Goal: Task Accomplishment & Management: Use online tool/utility

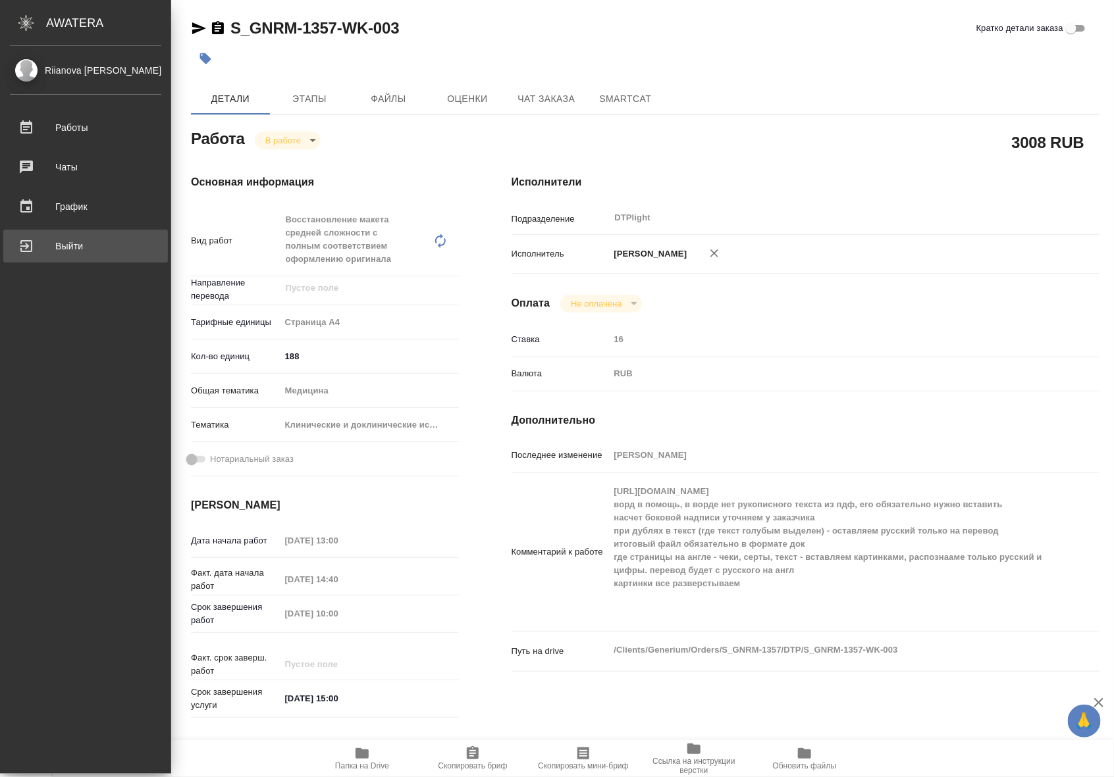
click at [28, 247] on div "Выйти" at bounding box center [85, 246] width 151 height 20
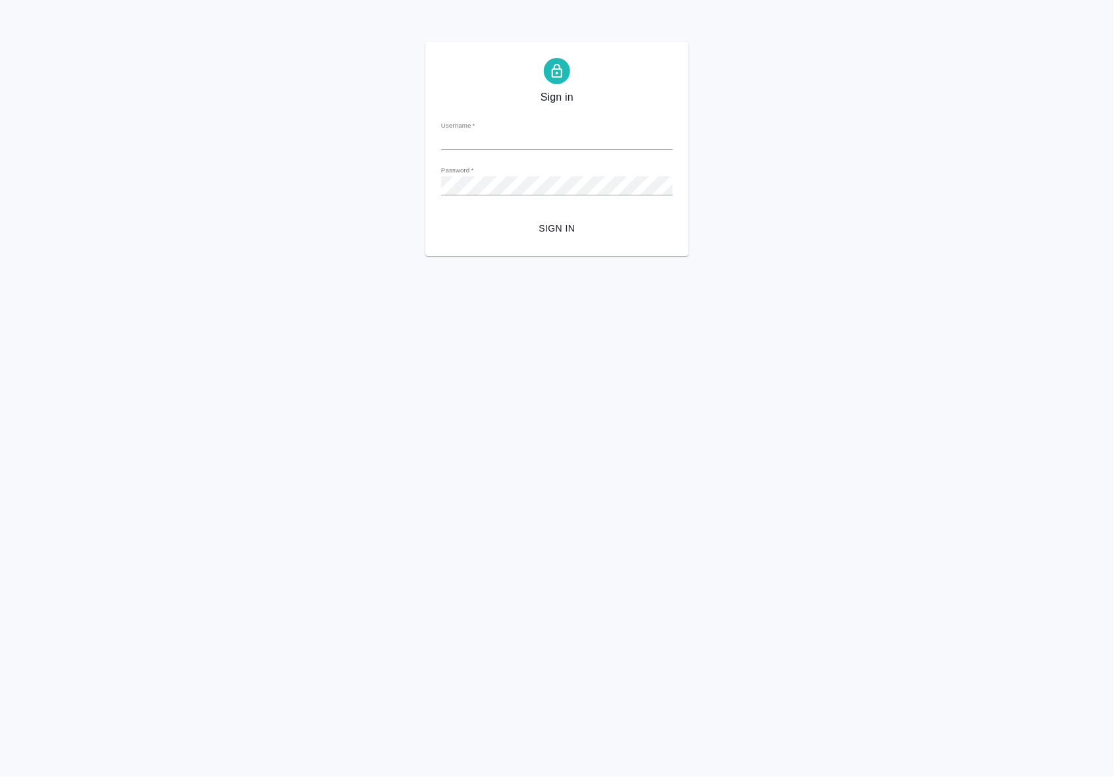
type input "a.riianova@awatera.com"
click at [538, 220] on span "Sign in" at bounding box center [556, 228] width 211 height 16
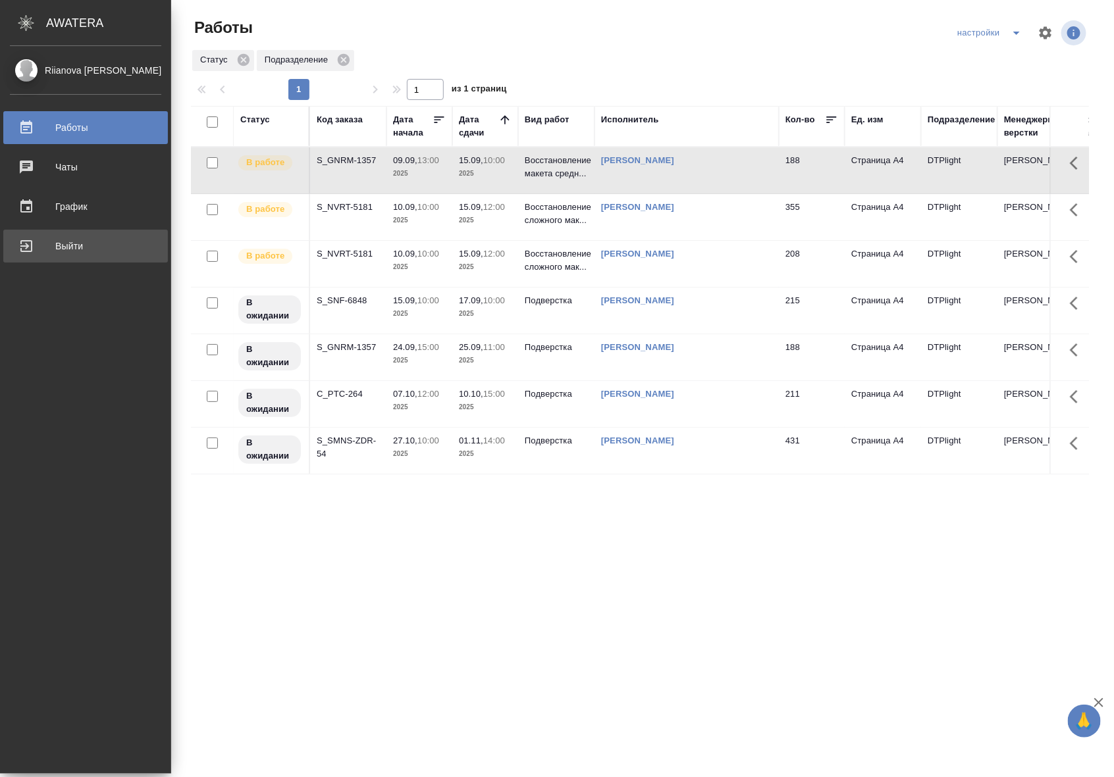
click at [24, 255] on div "Выйти" at bounding box center [85, 246] width 151 height 20
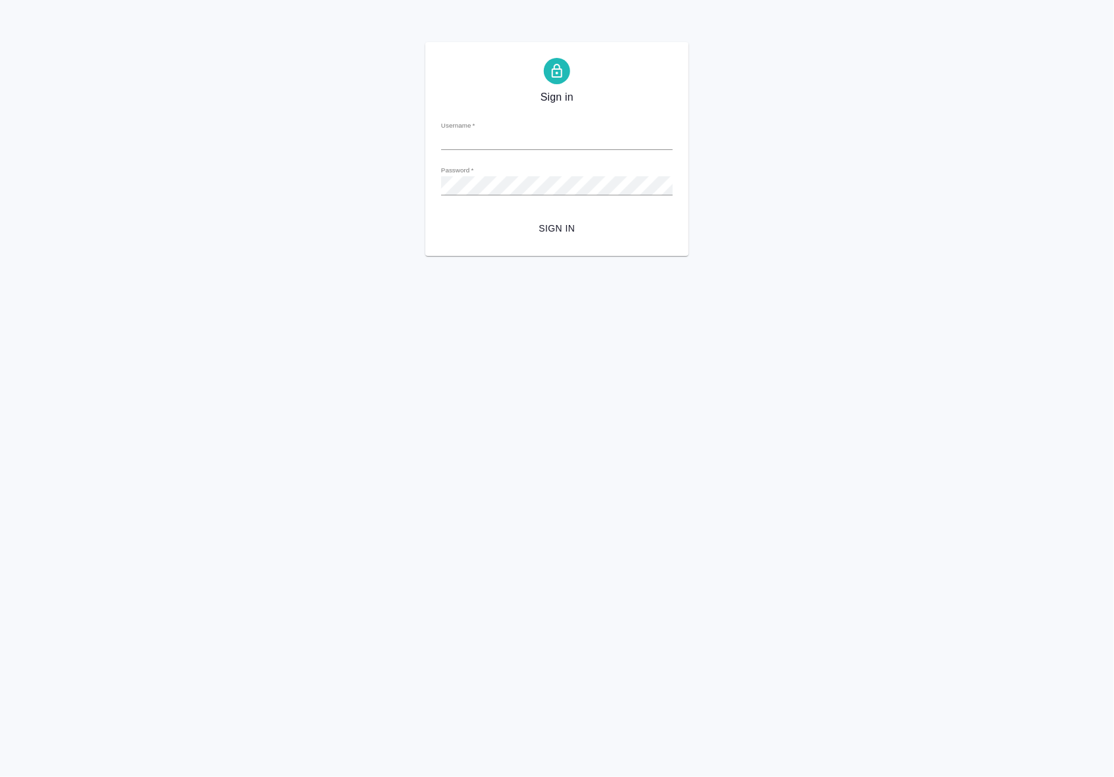
type input "a.riianova@awatera.com"
click at [418, 191] on div "Sign in Username   * a.riianova@awatera.com Password   * urlPath   * / Sign in" at bounding box center [557, 149] width 1114 height 214
click at [441, 217] on button "Sign in" at bounding box center [557, 229] width 232 height 24
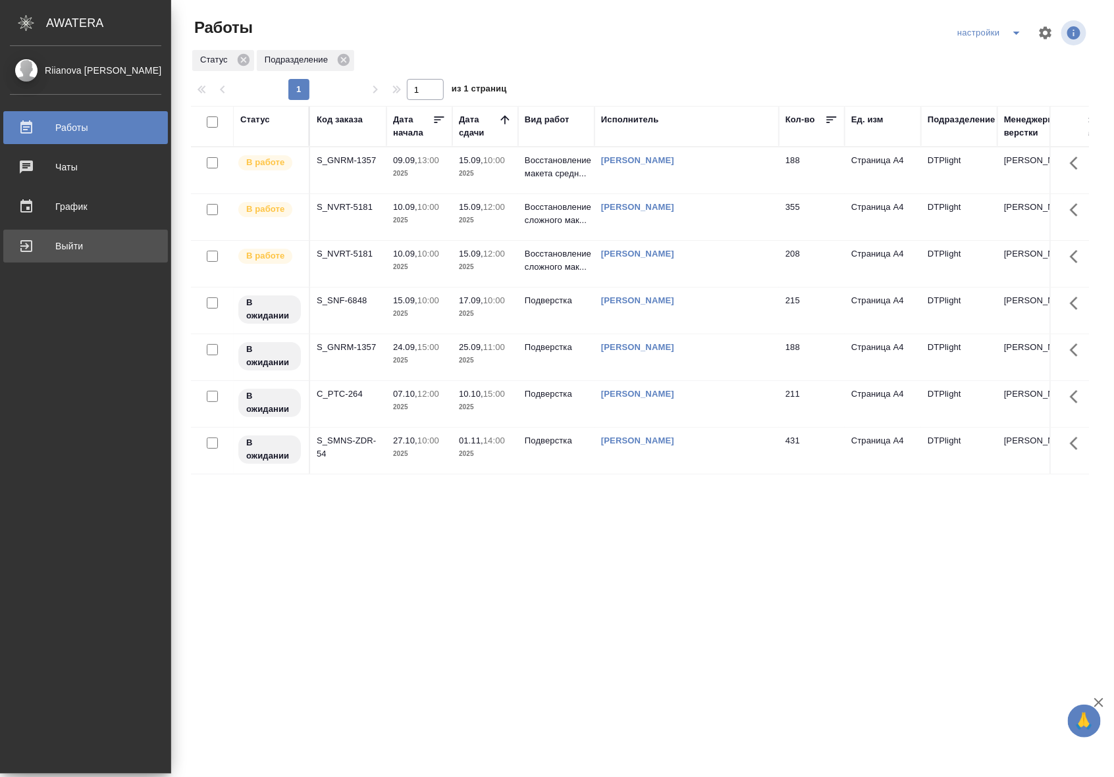
click at [25, 238] on div "Выйти" at bounding box center [85, 246] width 151 height 20
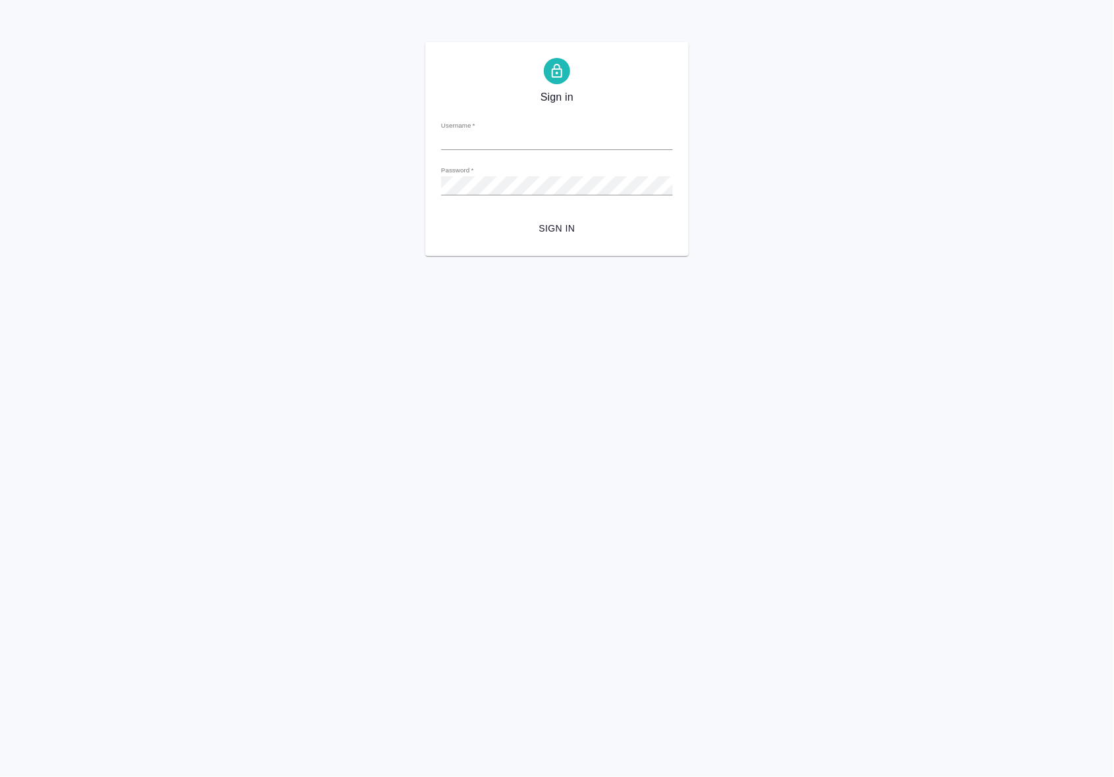
type input "a.riianova@awatera.com"
drag, startPoint x: 477, startPoint y: 228, endPoint x: 484, endPoint y: 234, distance: 9.4
click at [477, 228] on span "Sign in" at bounding box center [556, 228] width 211 height 16
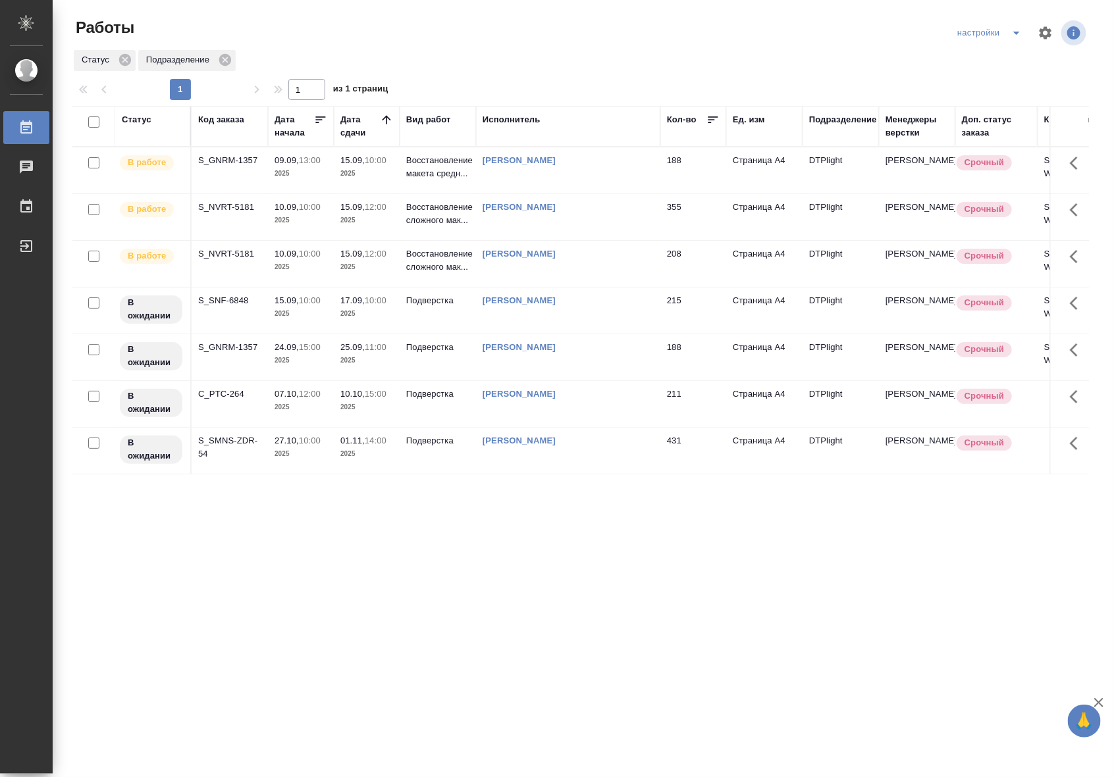
click at [544, 225] on td "[PERSON_NAME]" at bounding box center [568, 217] width 184 height 46
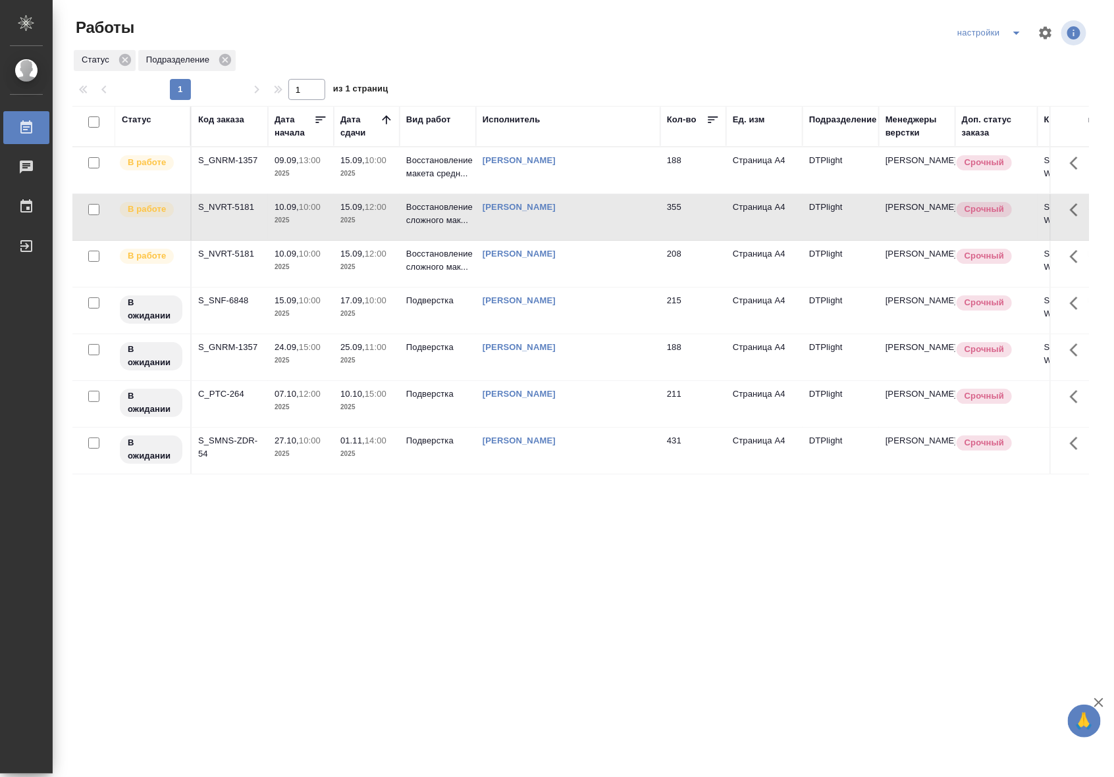
click at [544, 225] on td "[PERSON_NAME]" at bounding box center [568, 217] width 184 height 46
click at [425, 261] on p "Восстановление сложного мак..." at bounding box center [437, 260] width 63 height 26
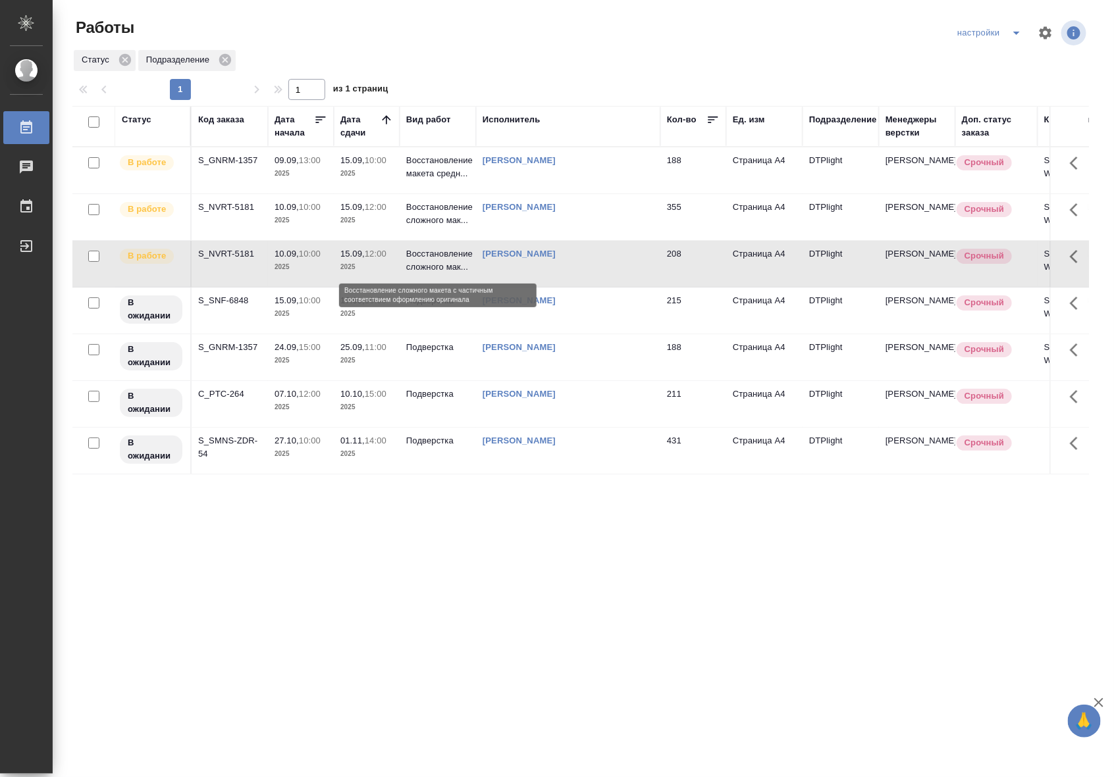
click at [425, 261] on p "Восстановление сложного мак..." at bounding box center [437, 260] width 63 height 26
click at [168, 643] on div ".cls-1 fill:#fff; AWATERA Riianova Anna Работы 0 Чаты График Выйти Работы настр…" at bounding box center [557, 388] width 1114 height 777
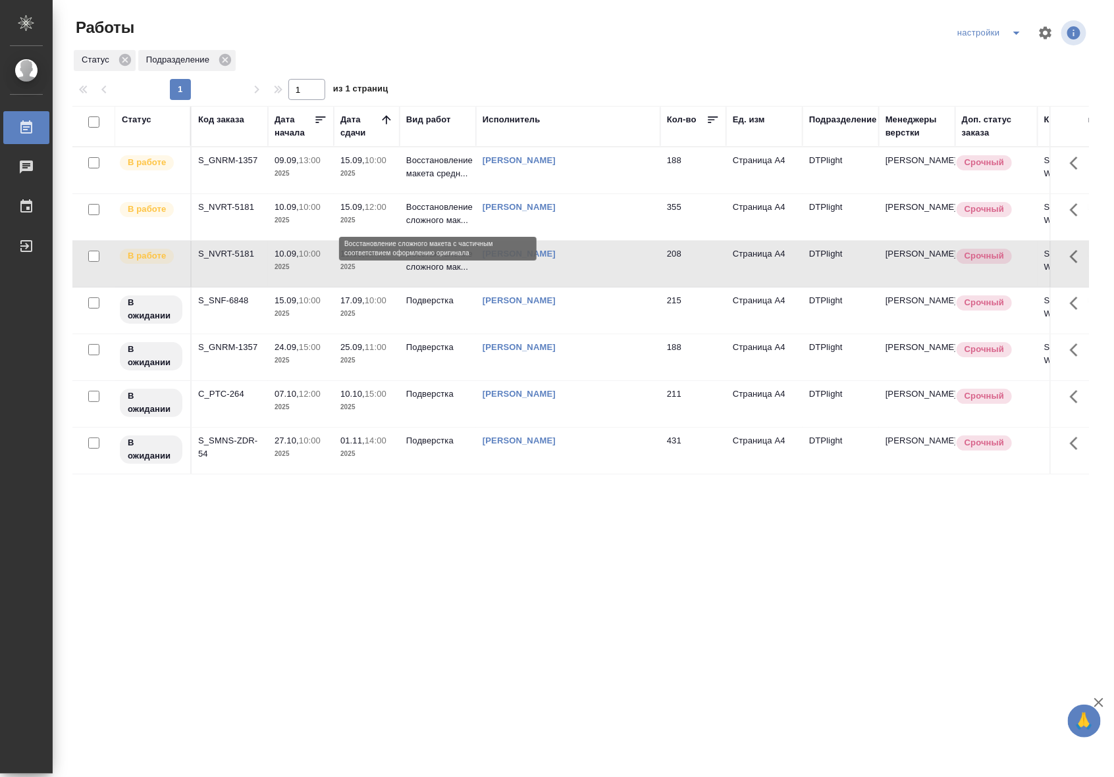
click at [422, 215] on p "Восстановление сложного мак..." at bounding box center [437, 214] width 63 height 26
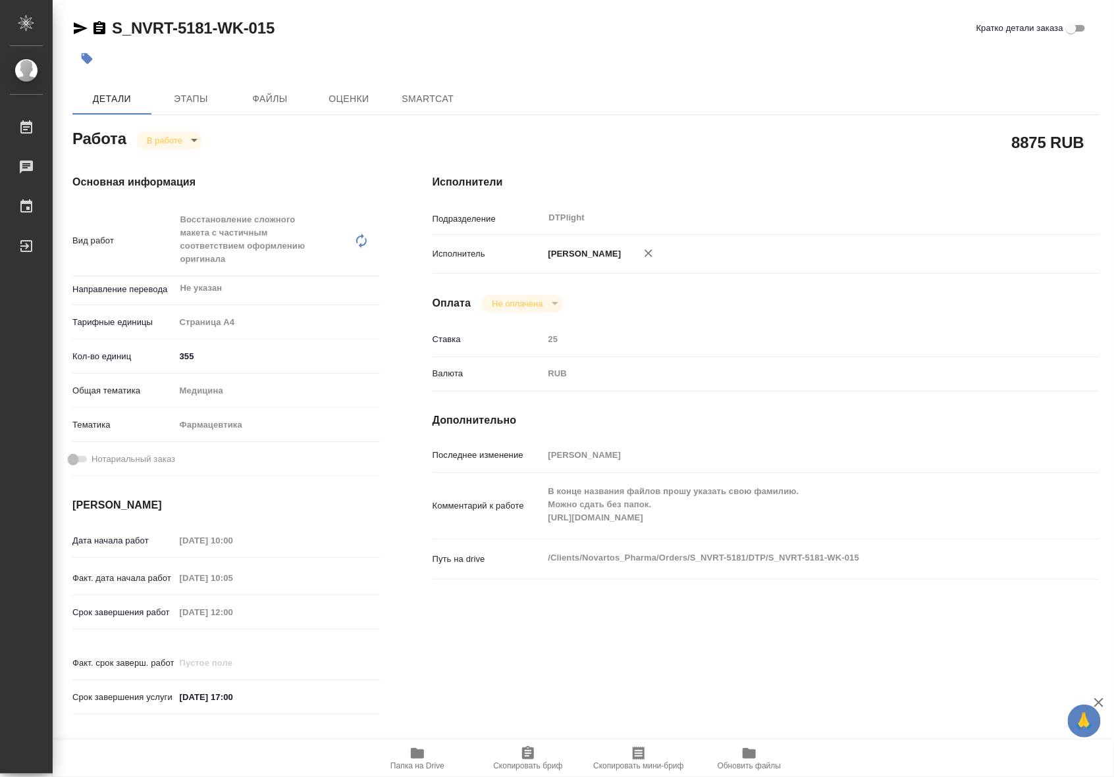
type textarea "x"
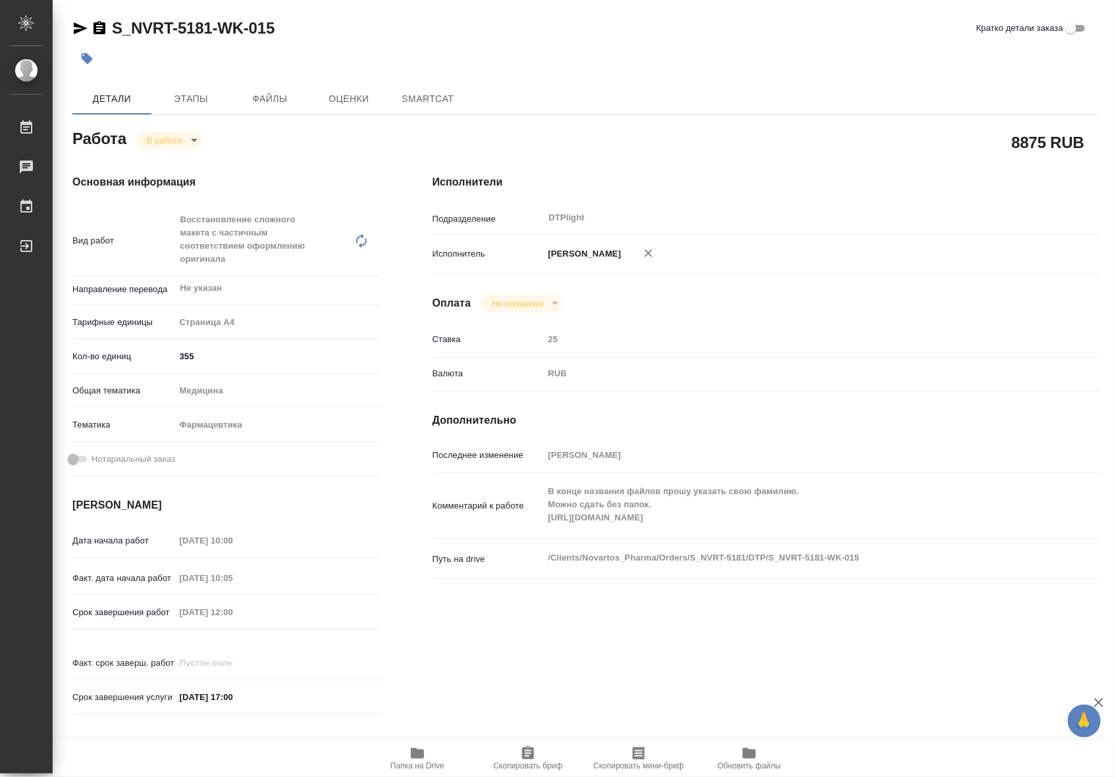
type textarea "x"
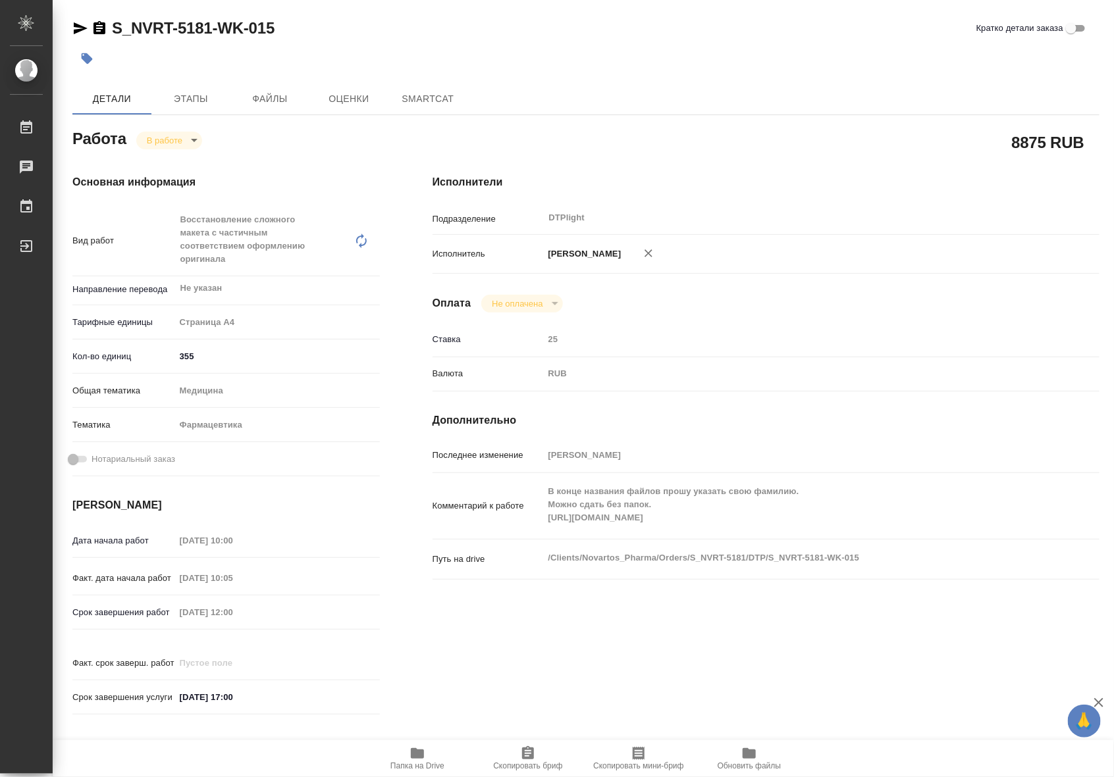
type textarea "x"
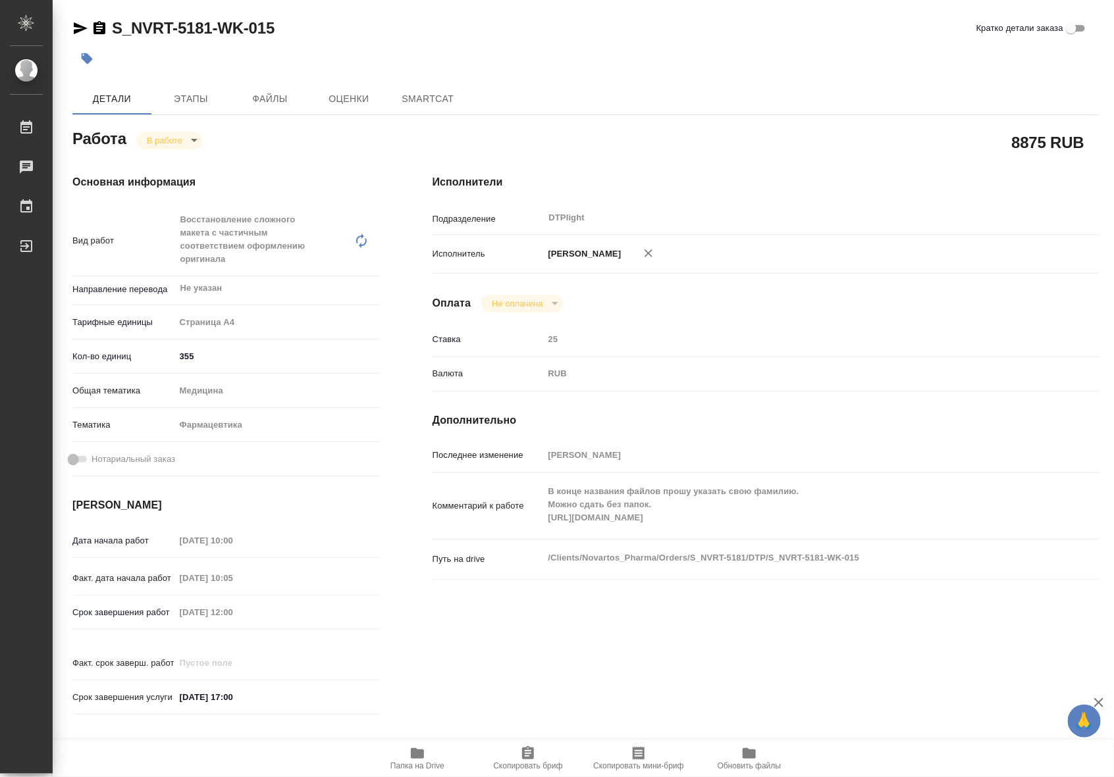
type textarea "x"
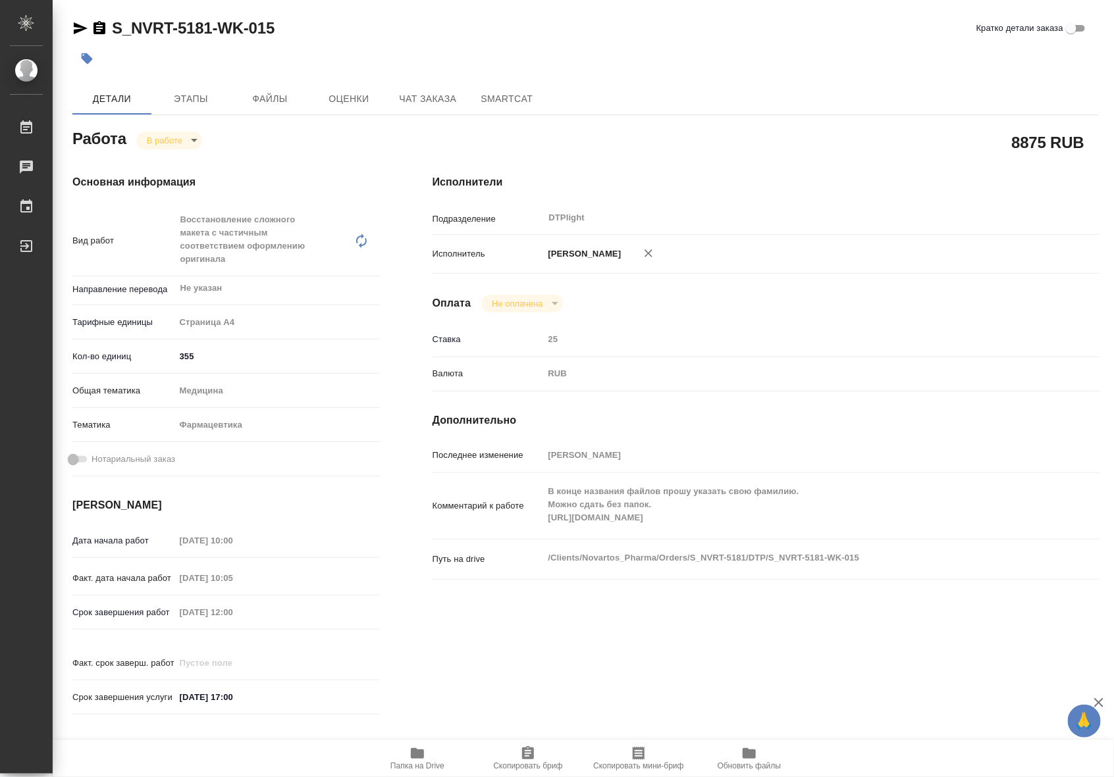
type textarea "x"
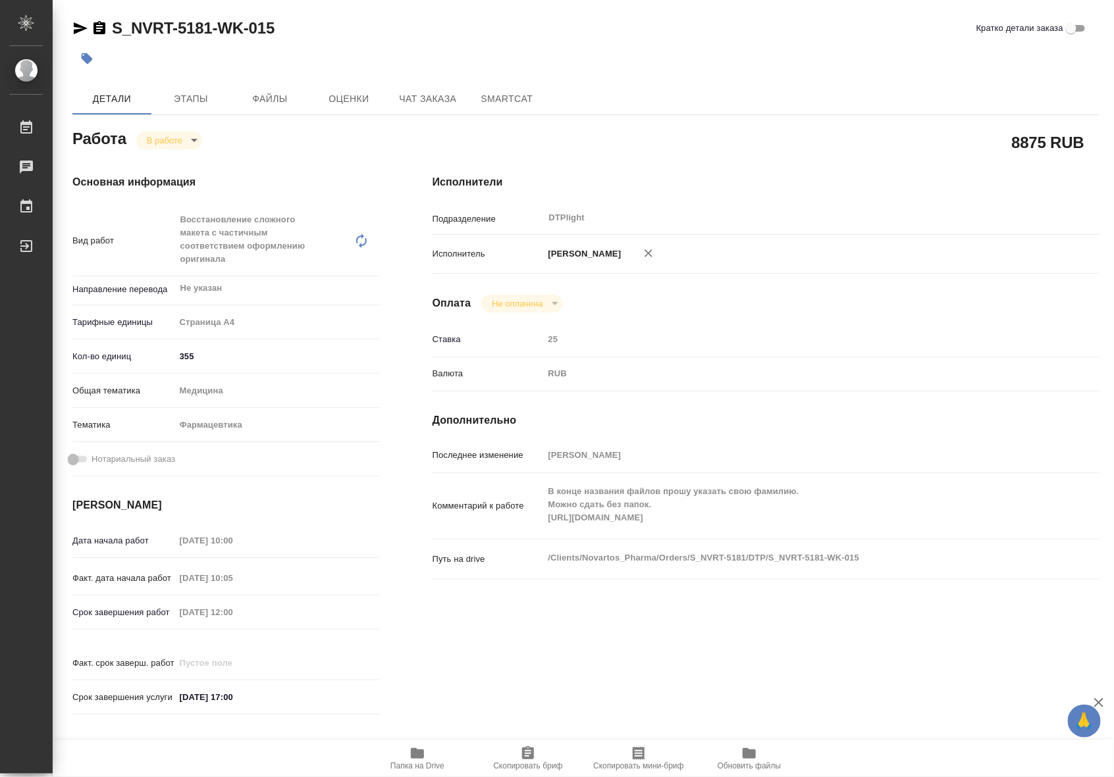
type textarea "x"
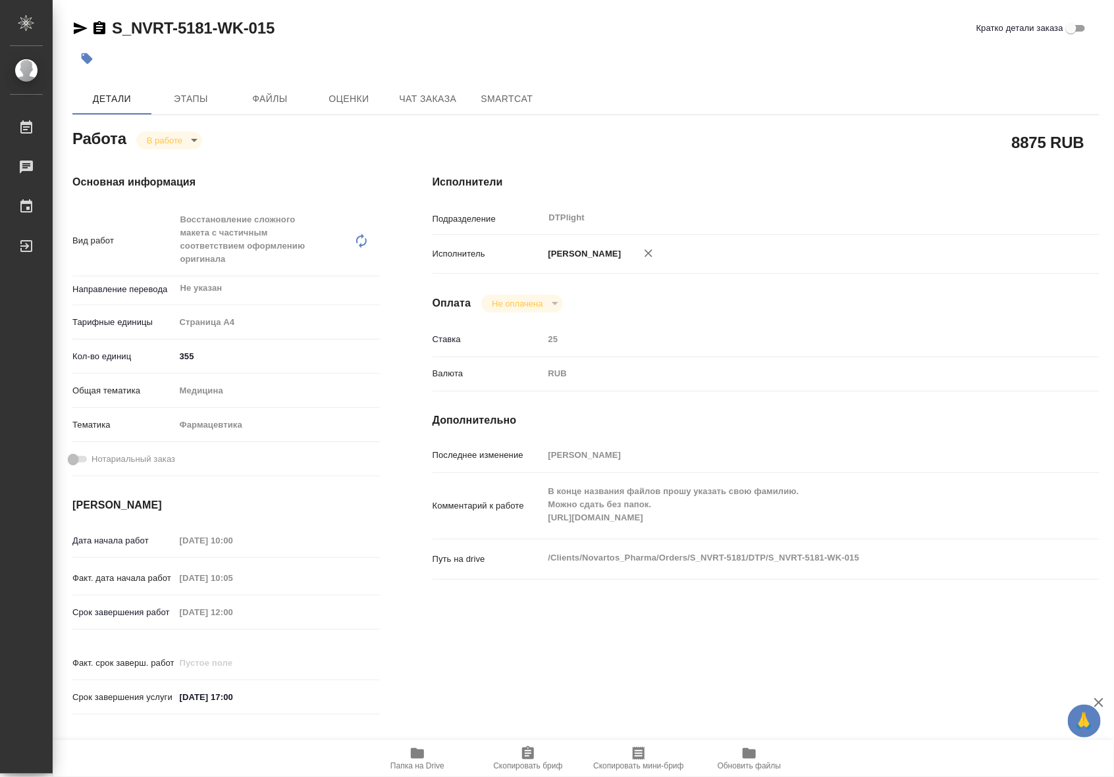
type textarea "x"
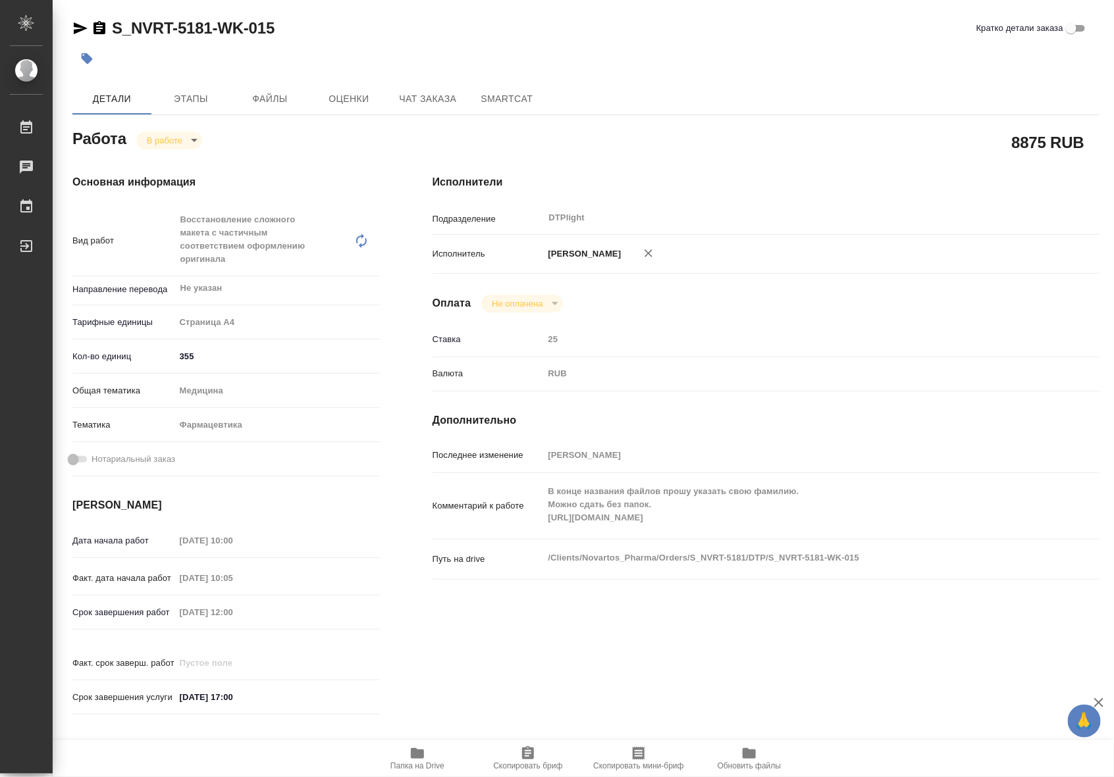
click at [426, 762] on span "Папка на Drive" at bounding box center [417, 765] width 54 height 9
type textarea "x"
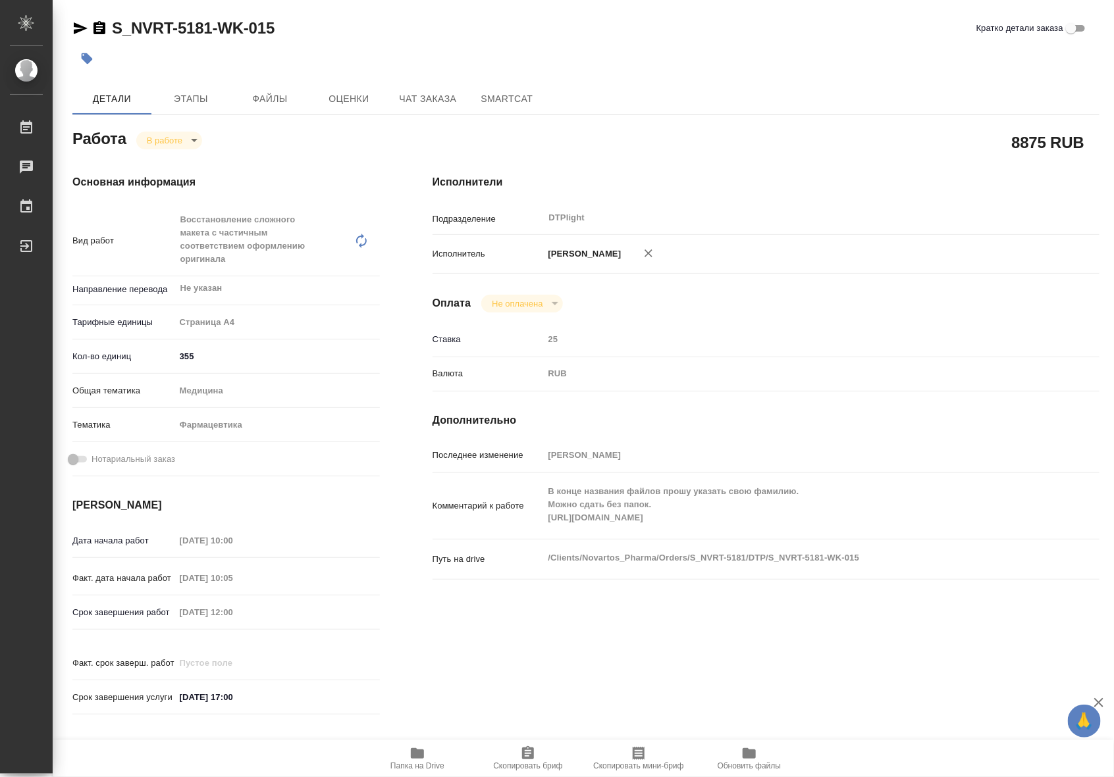
type textarea "x"
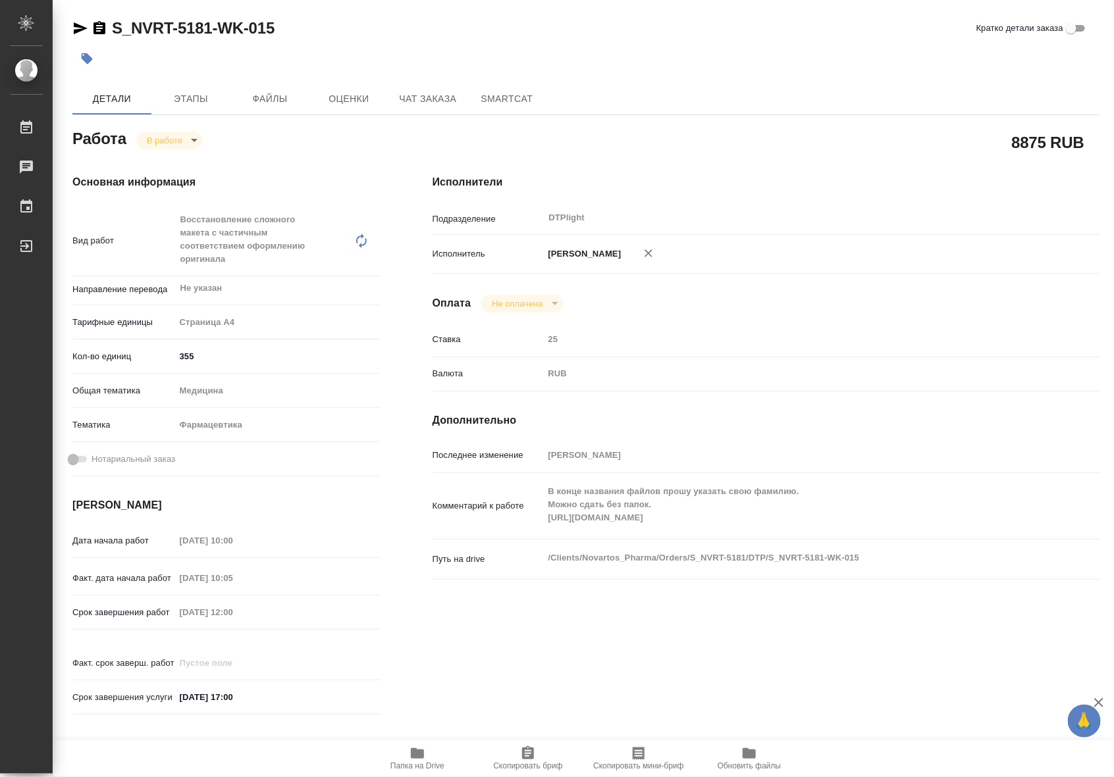
type textarea "x"
click at [421, 99] on span "Чат заказа" at bounding box center [427, 99] width 63 height 16
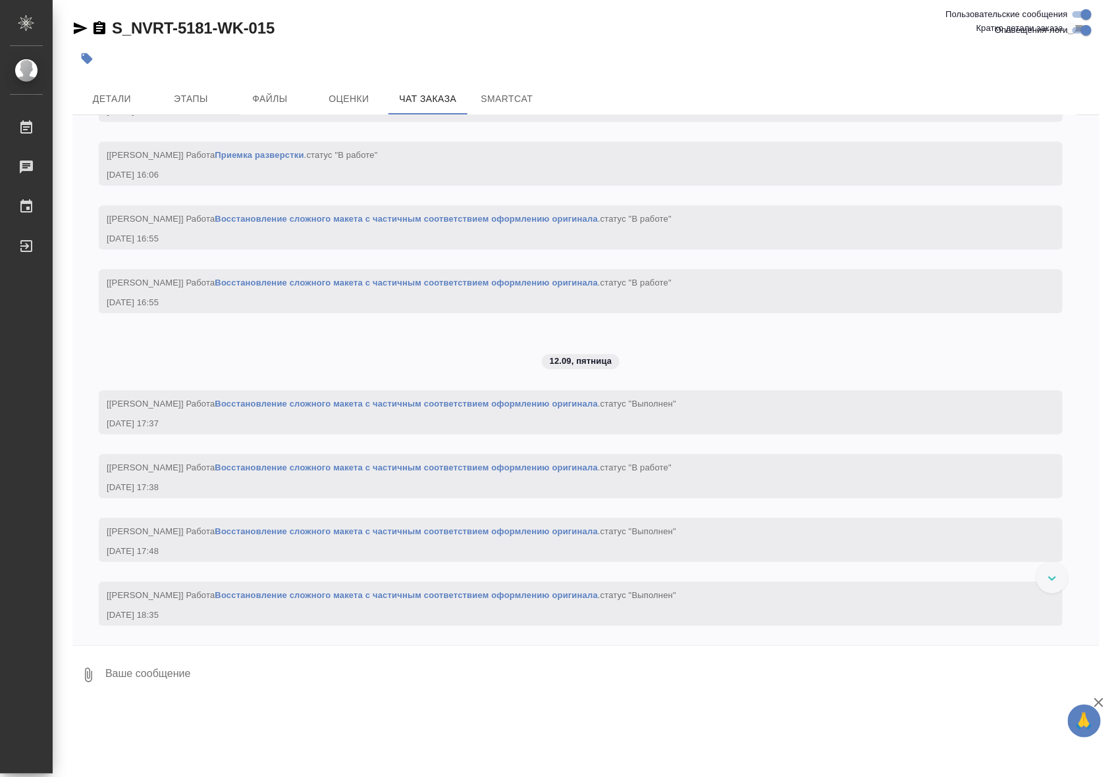
scroll to position [20359, 0]
click at [557, 406] on link "Восстановление сложного макета с частичным соответствием оформлению оригинала" at bounding box center [406, 404] width 383 height 10
click at [553, 535] on link "Восстановление сложного макета с частичным соответствием оформлению оригинала" at bounding box center [406, 531] width 383 height 10
click at [375, 593] on link "Восстановление сложного макета с частичным соответствием оформлению оригинала" at bounding box center [406, 595] width 383 height 10
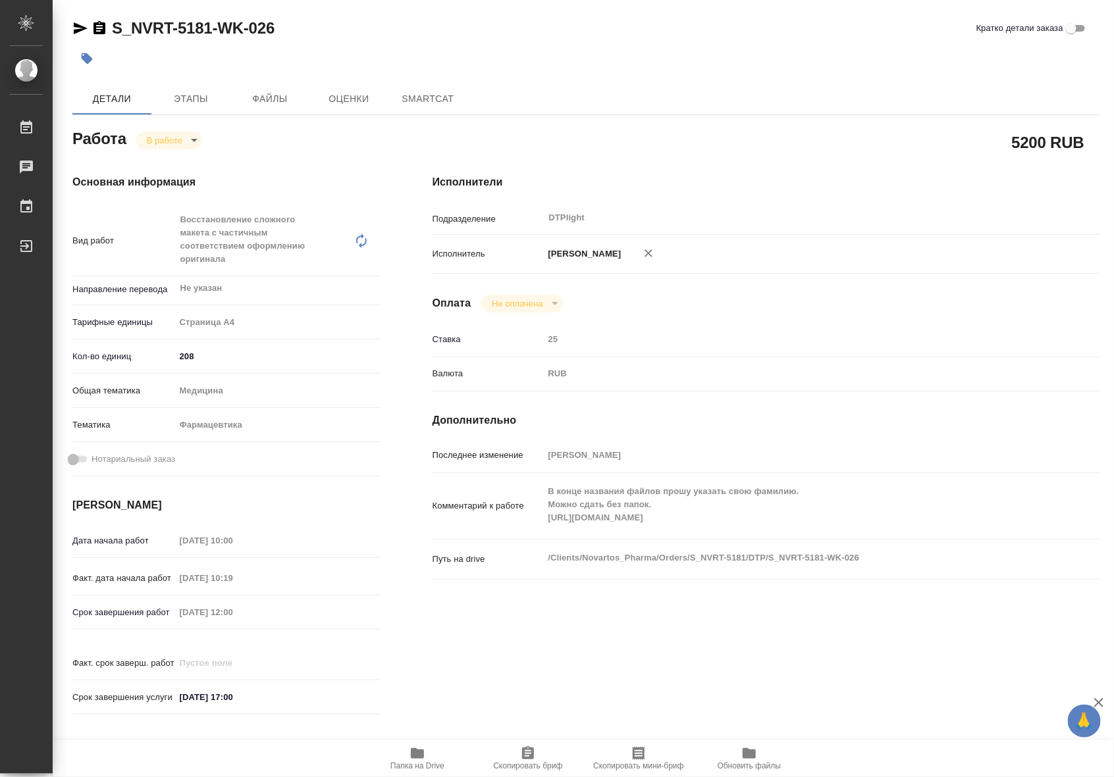
type textarea "x"
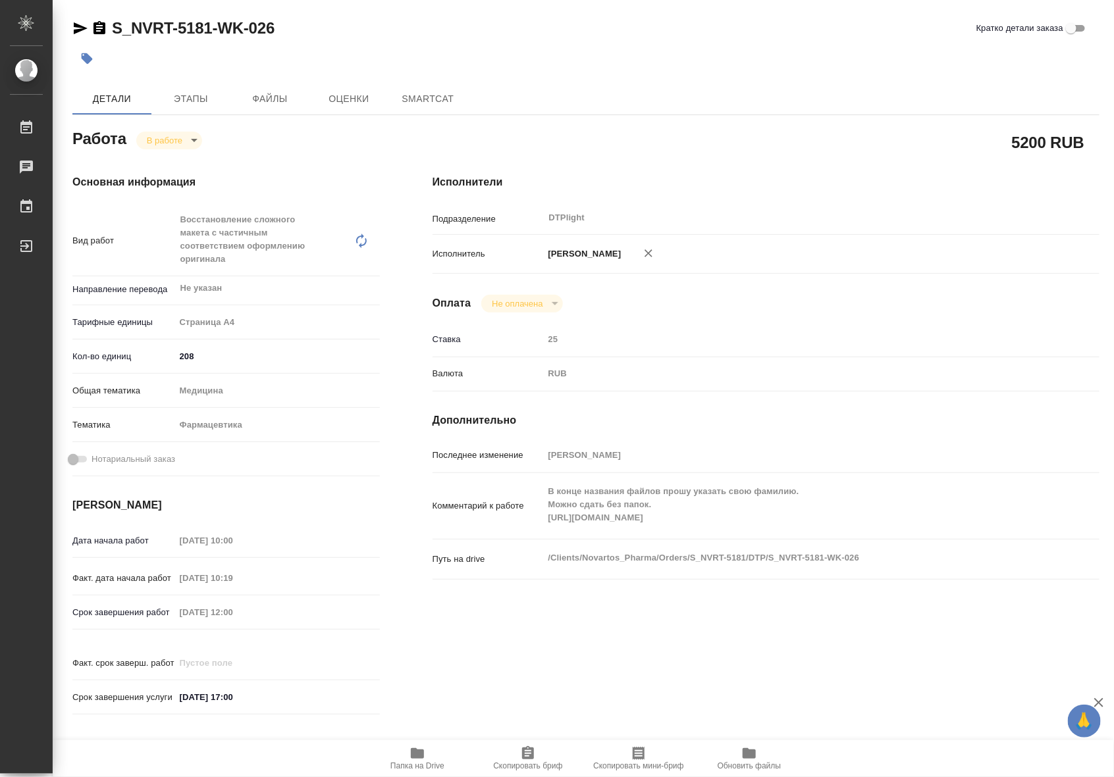
type textarea "x"
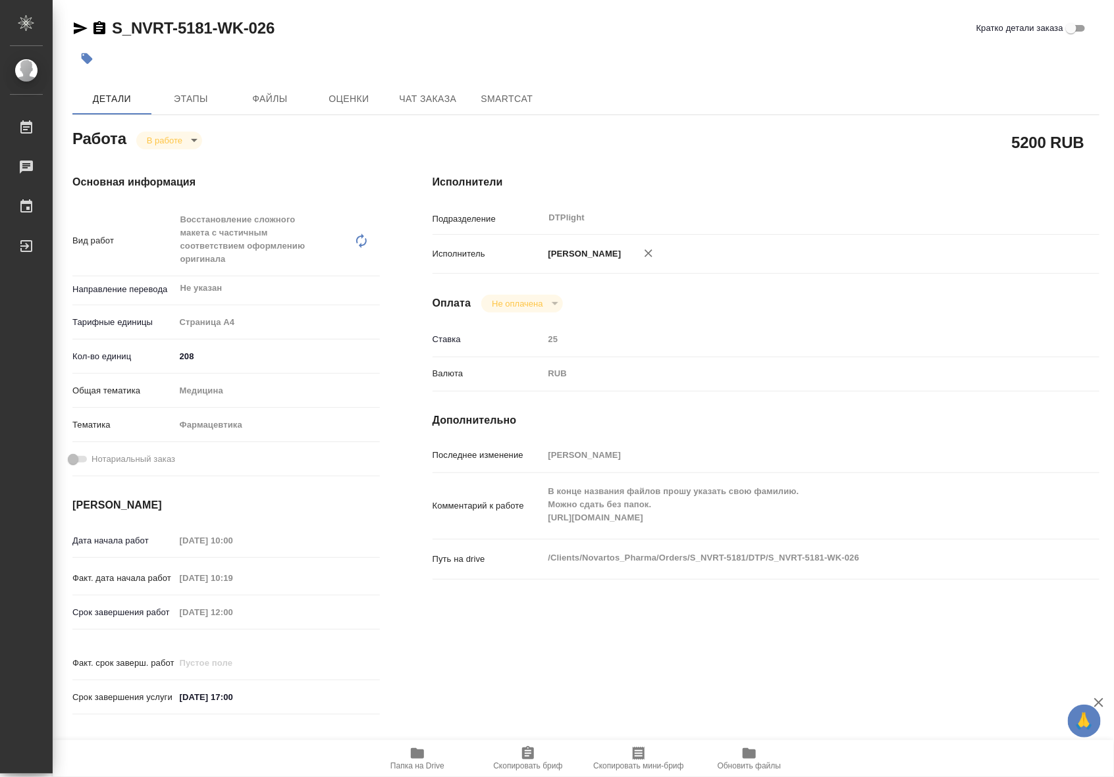
type textarea "x"
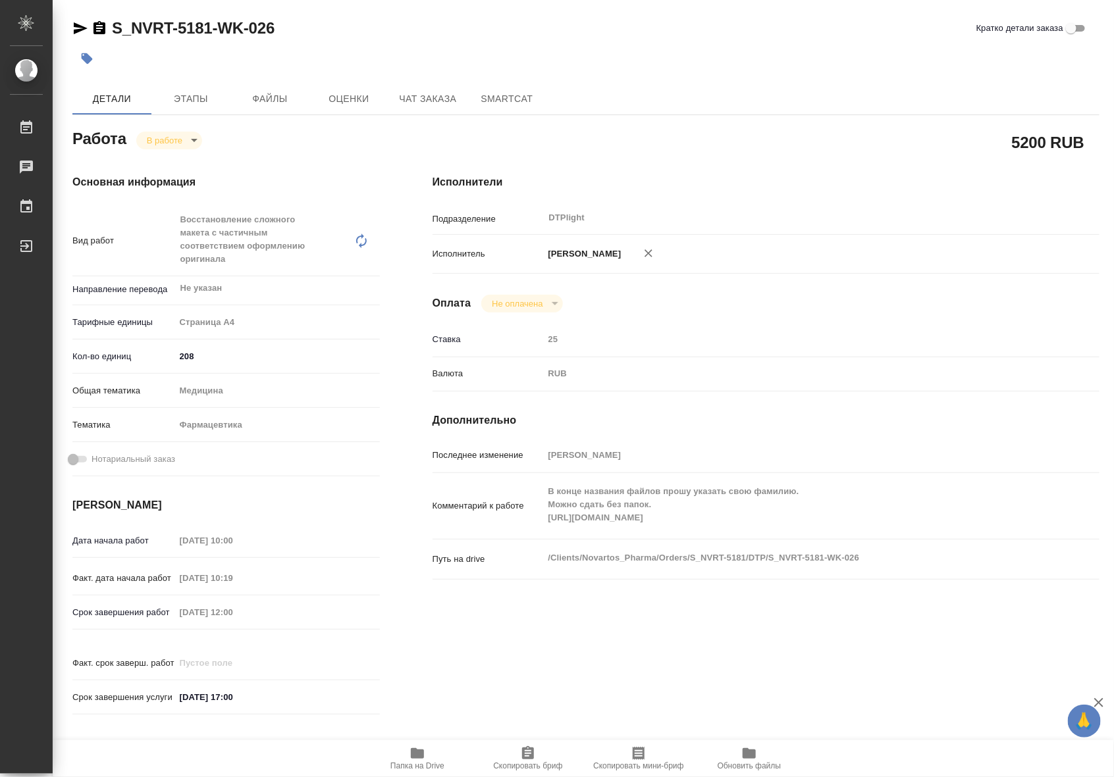
type textarea "x"
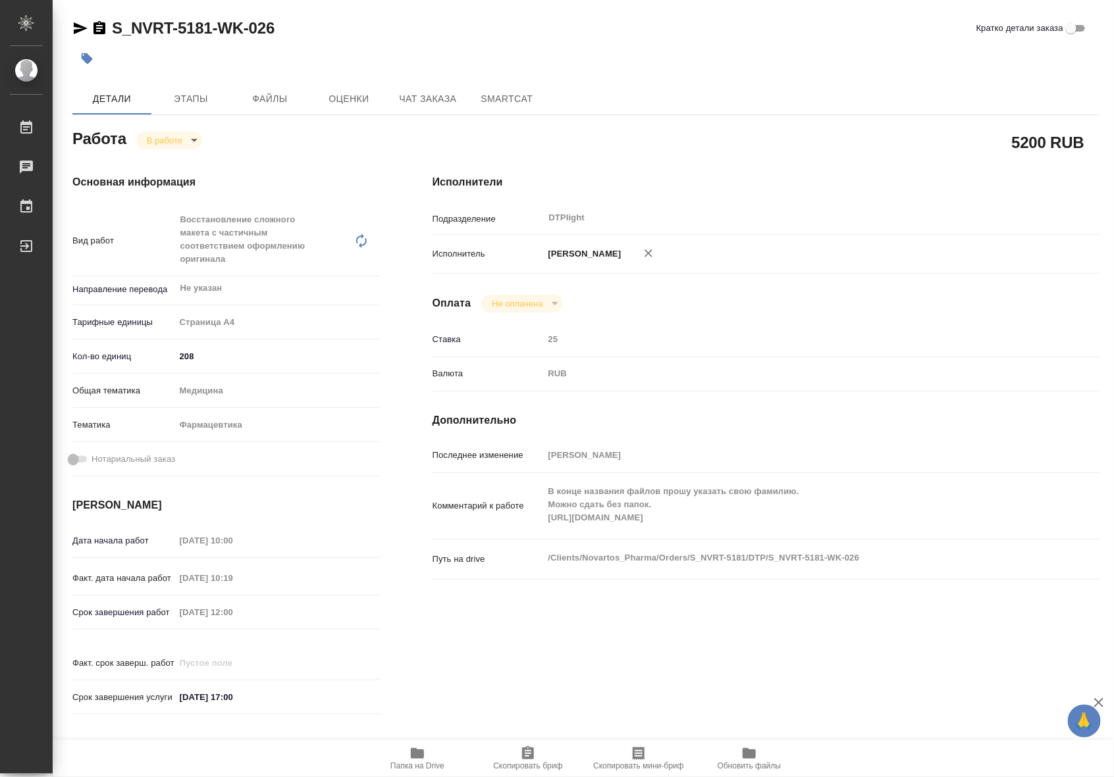
click at [951, 138] on div "5200 RUB" at bounding box center [765, 142] width 667 height 33
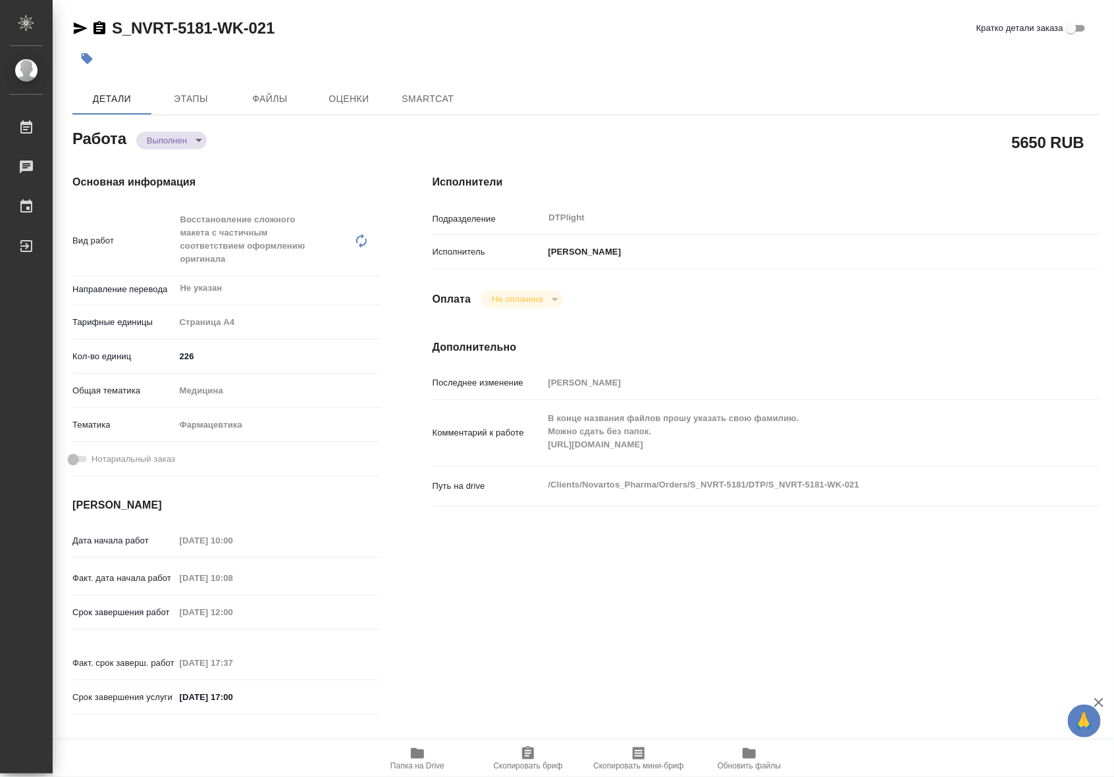
type textarea "x"
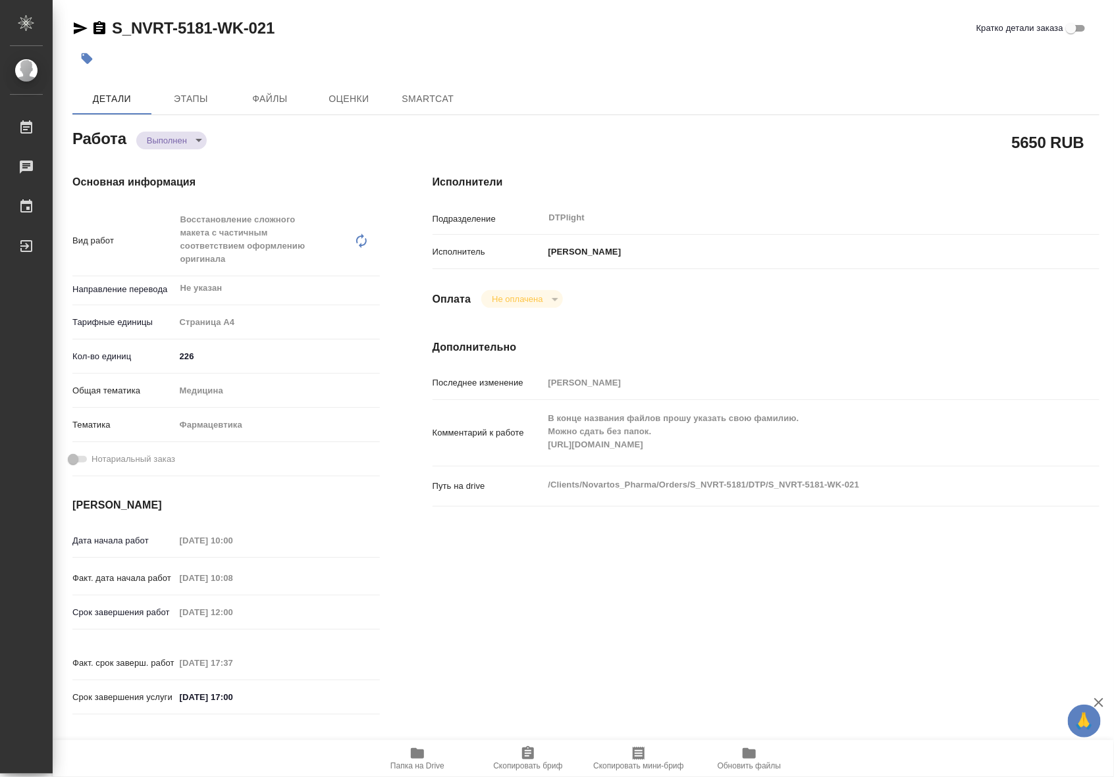
type textarea "x"
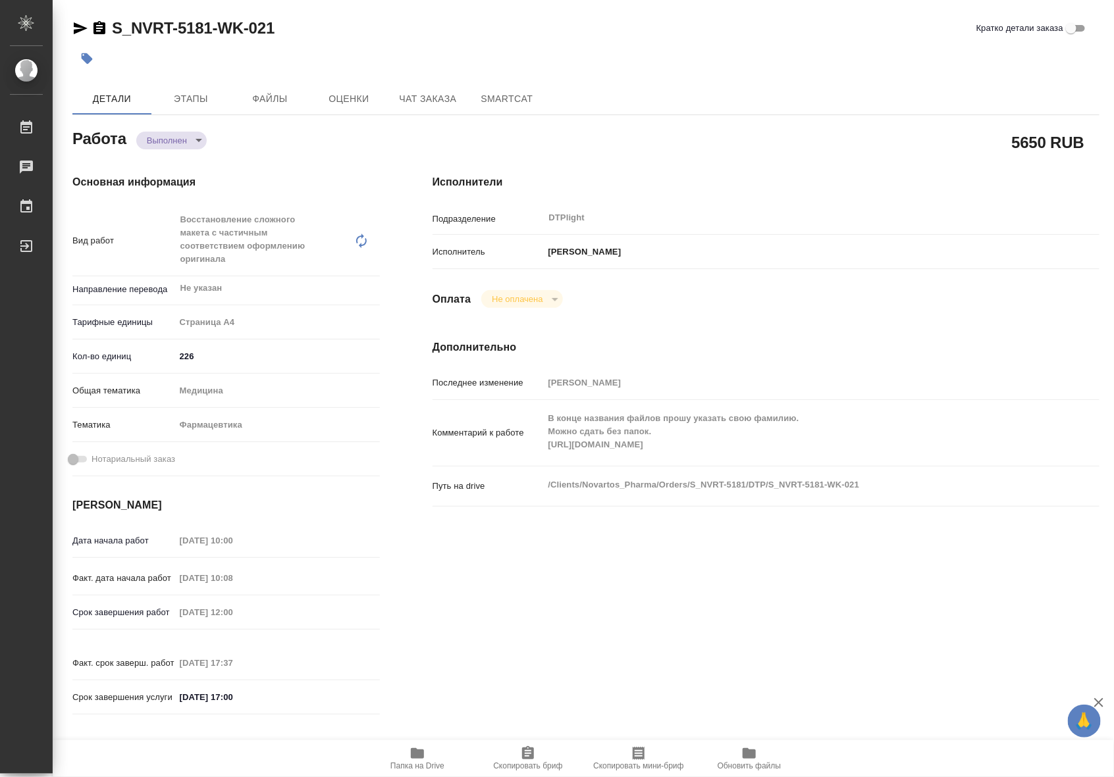
type textarea "x"
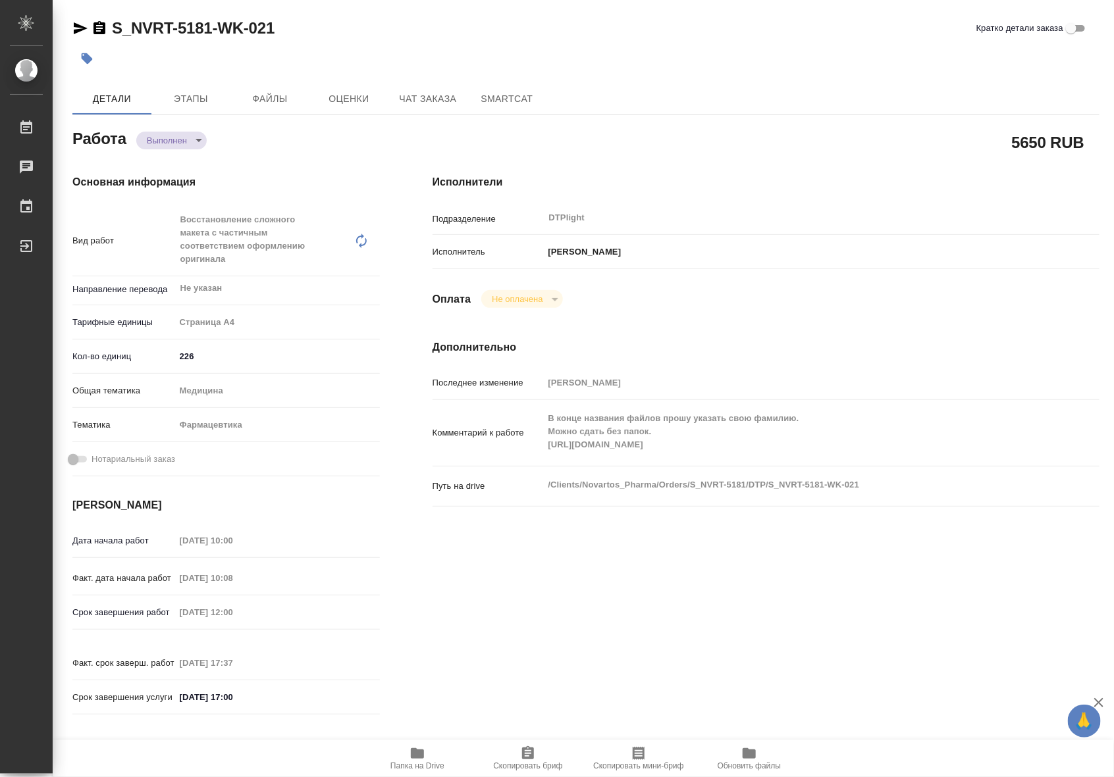
type textarea "x"
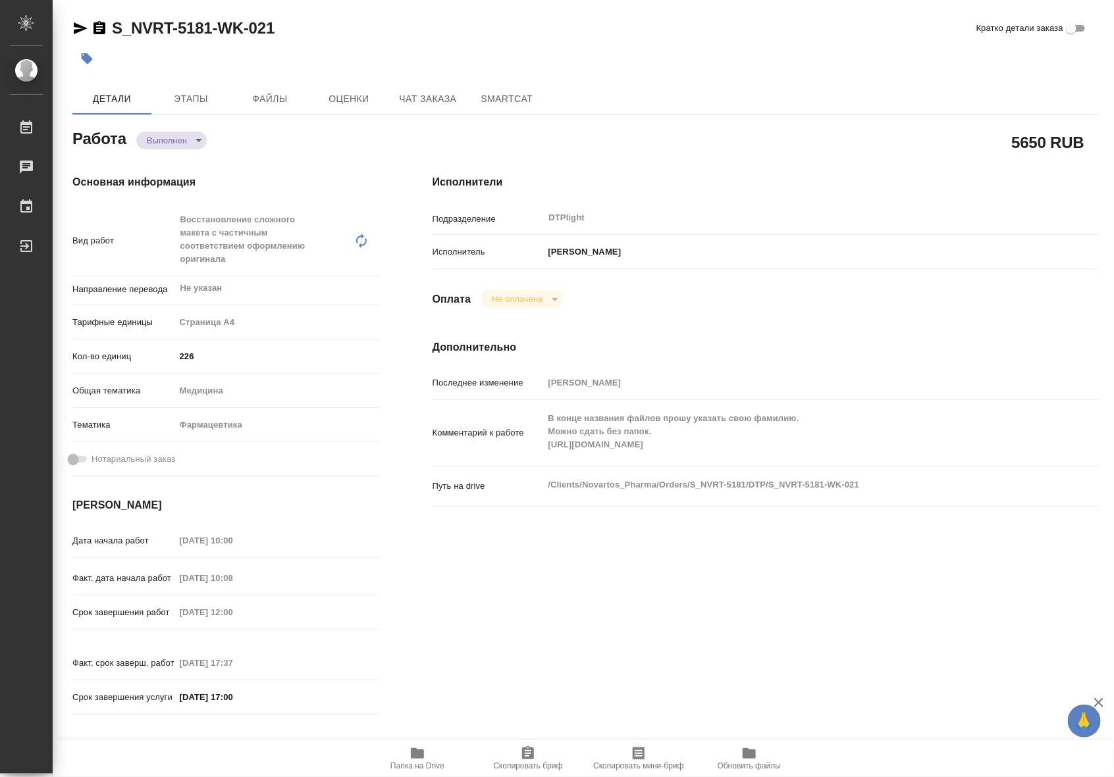
click at [425, 757] on span "Папка на Drive" at bounding box center [417, 758] width 95 height 25
type textarea "x"
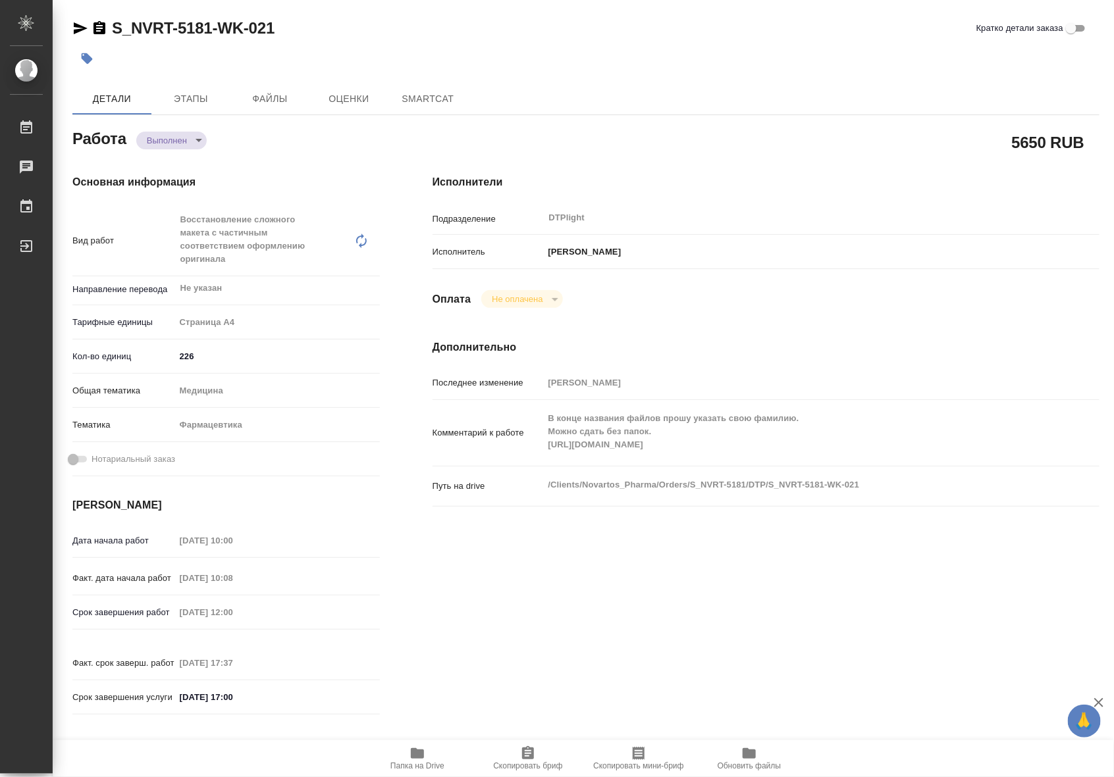
type textarea "x"
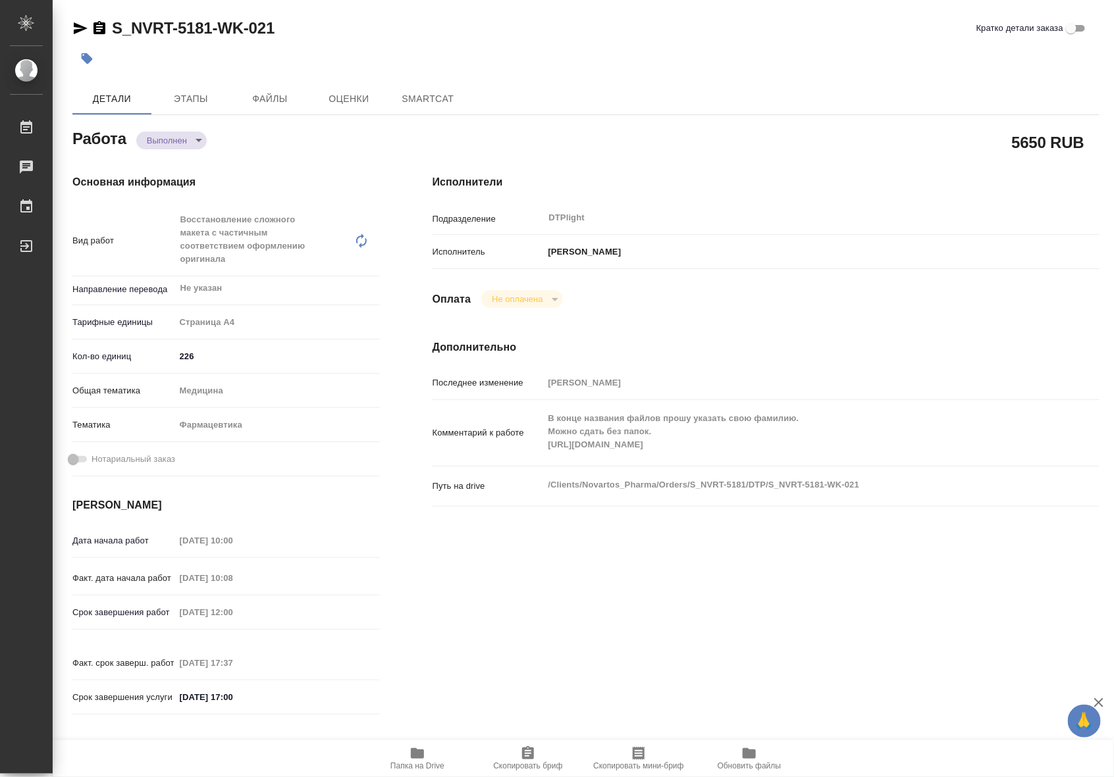
type textarea "x"
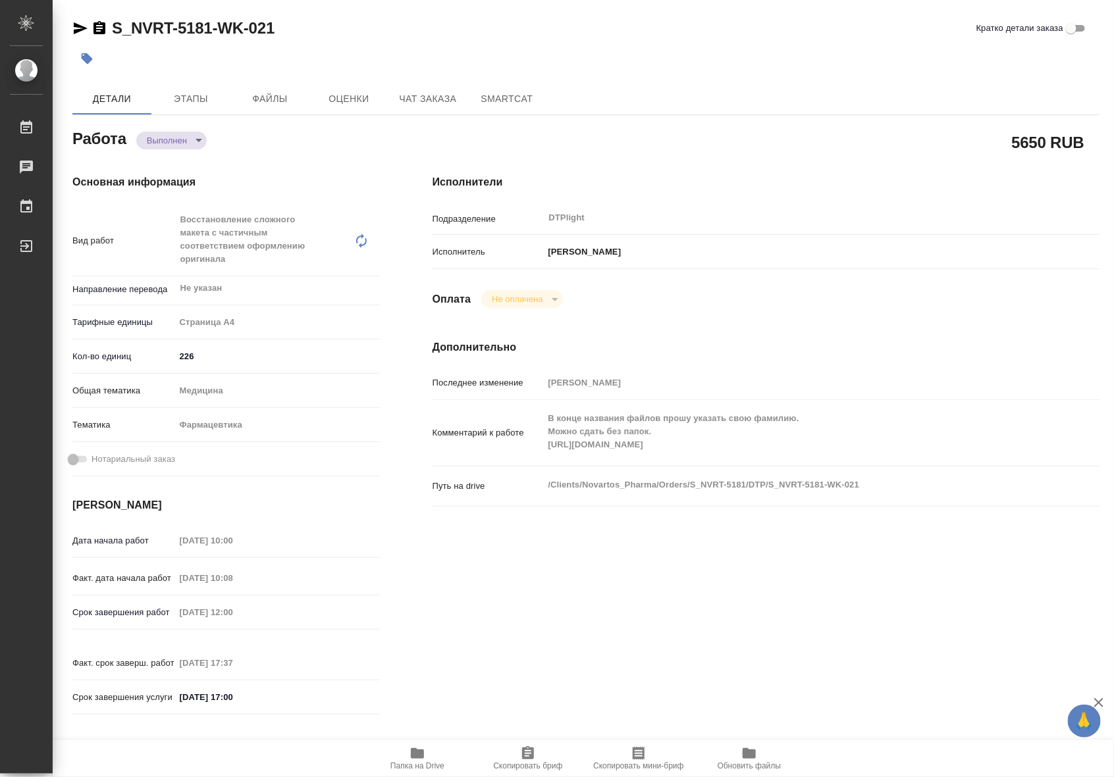
type textarea "x"
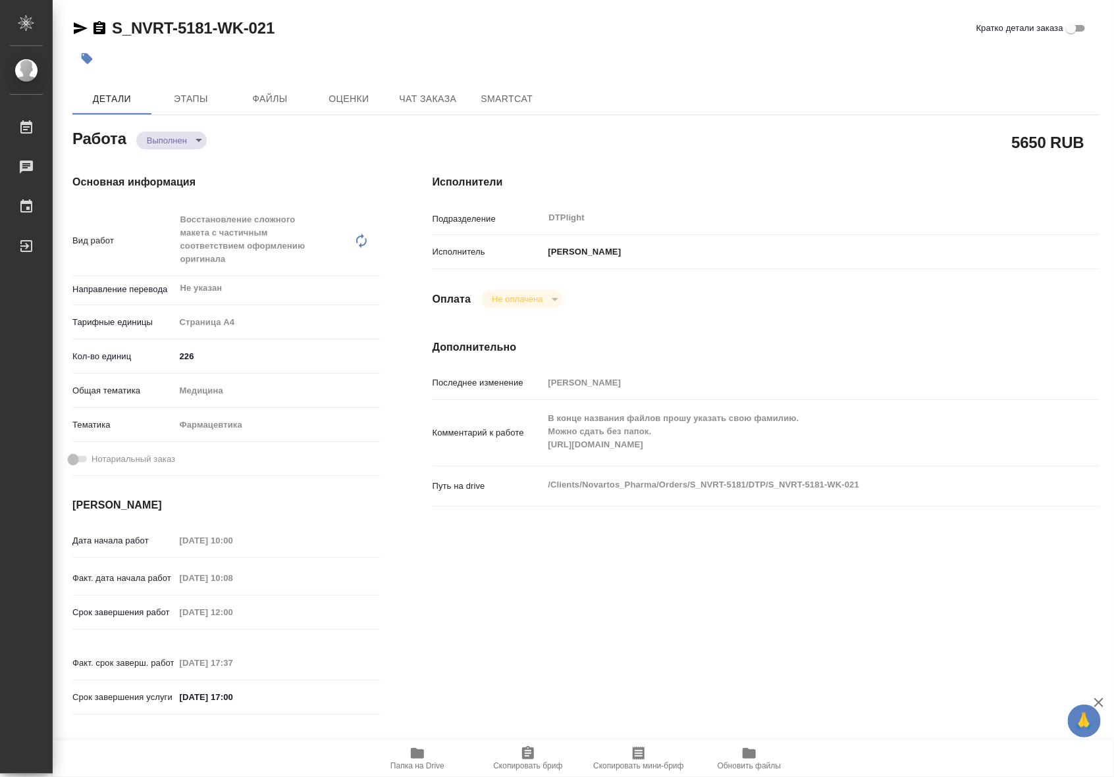
type textarea "x"
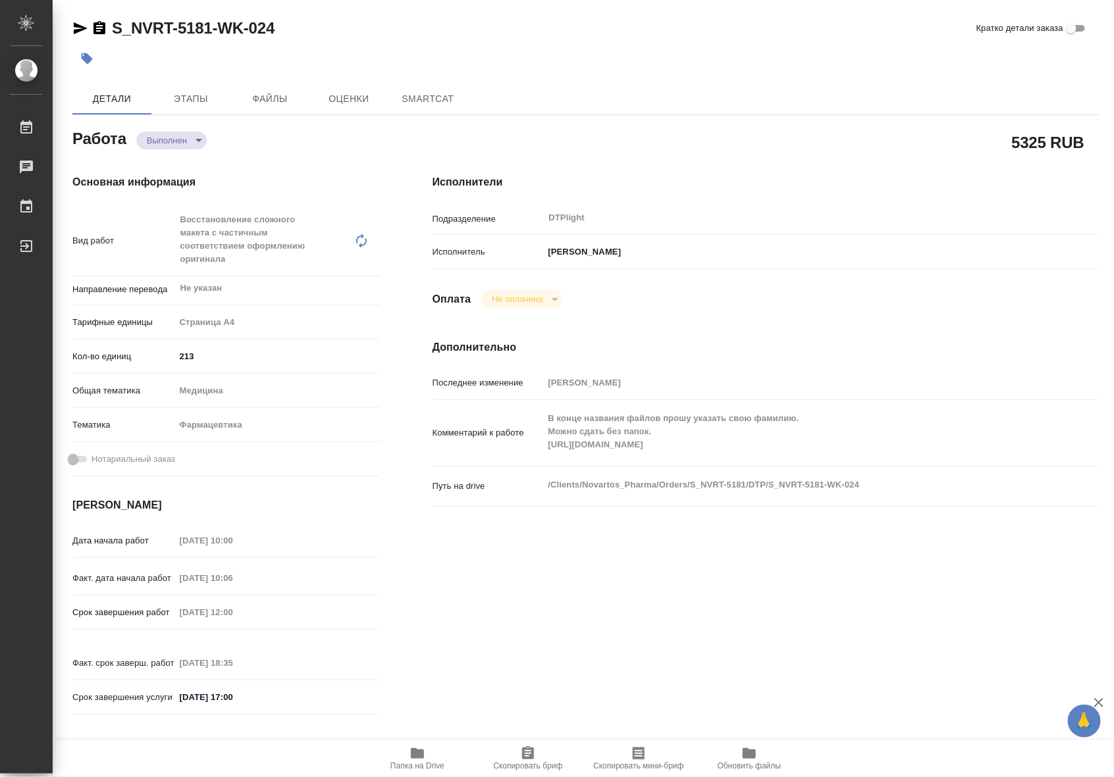
type textarea "x"
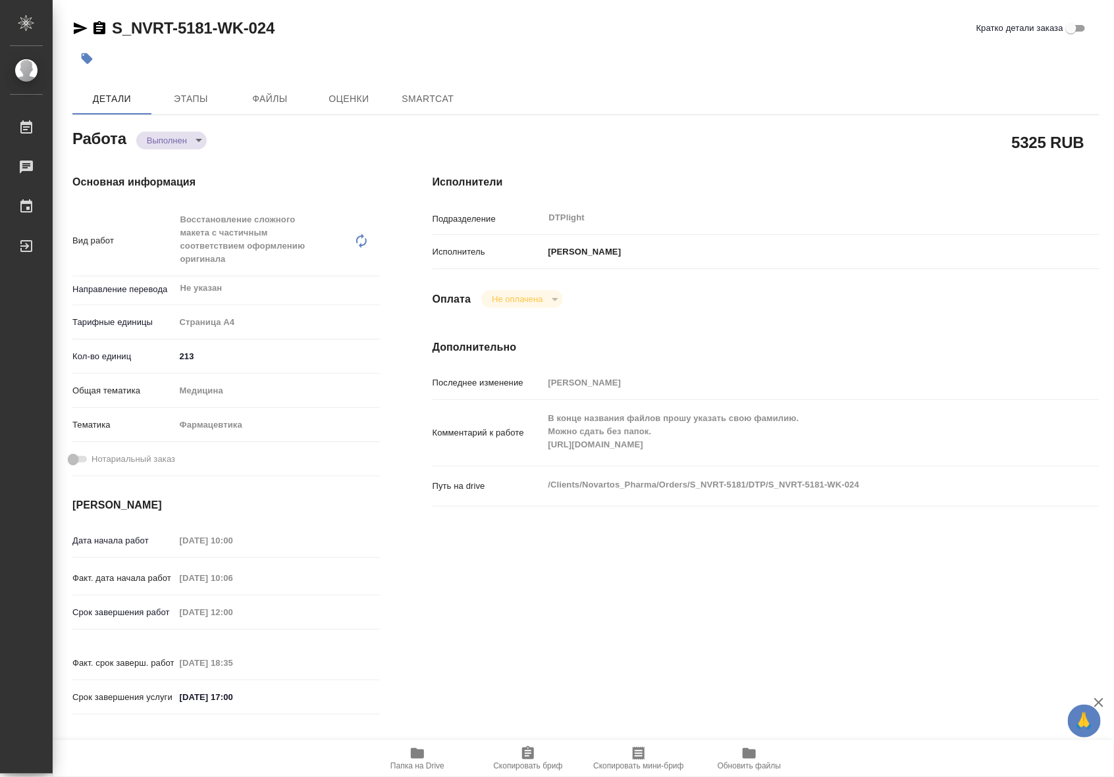
type textarea "x"
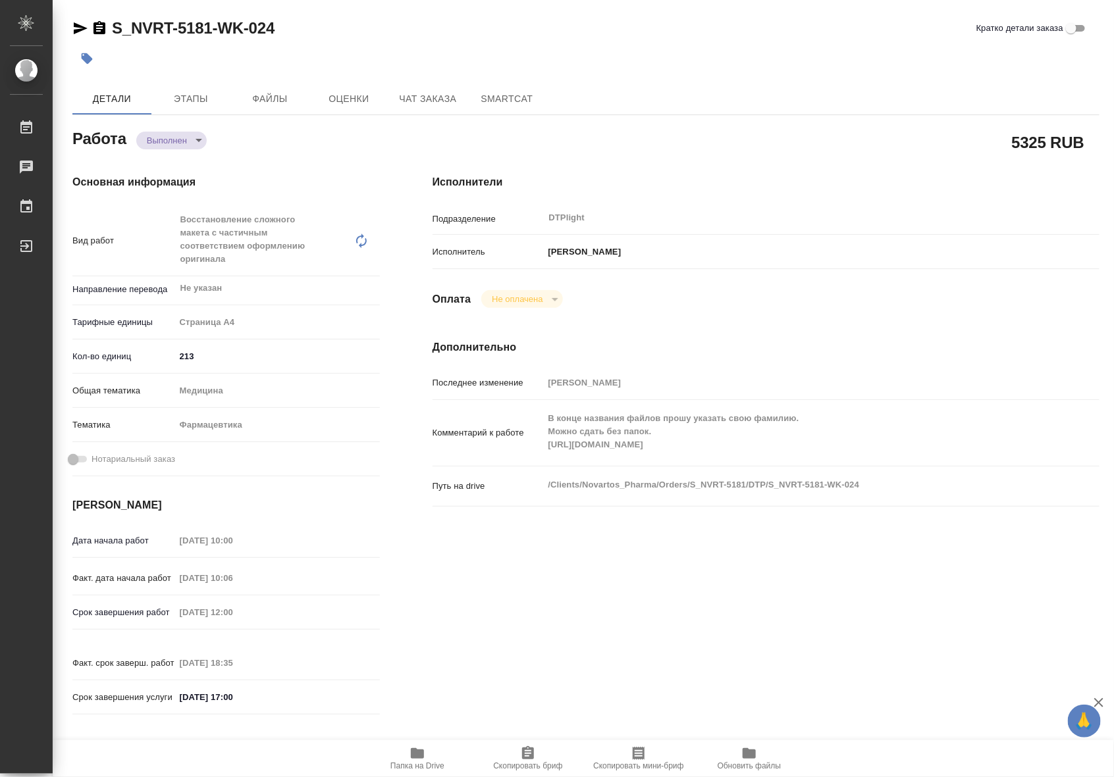
type textarea "x"
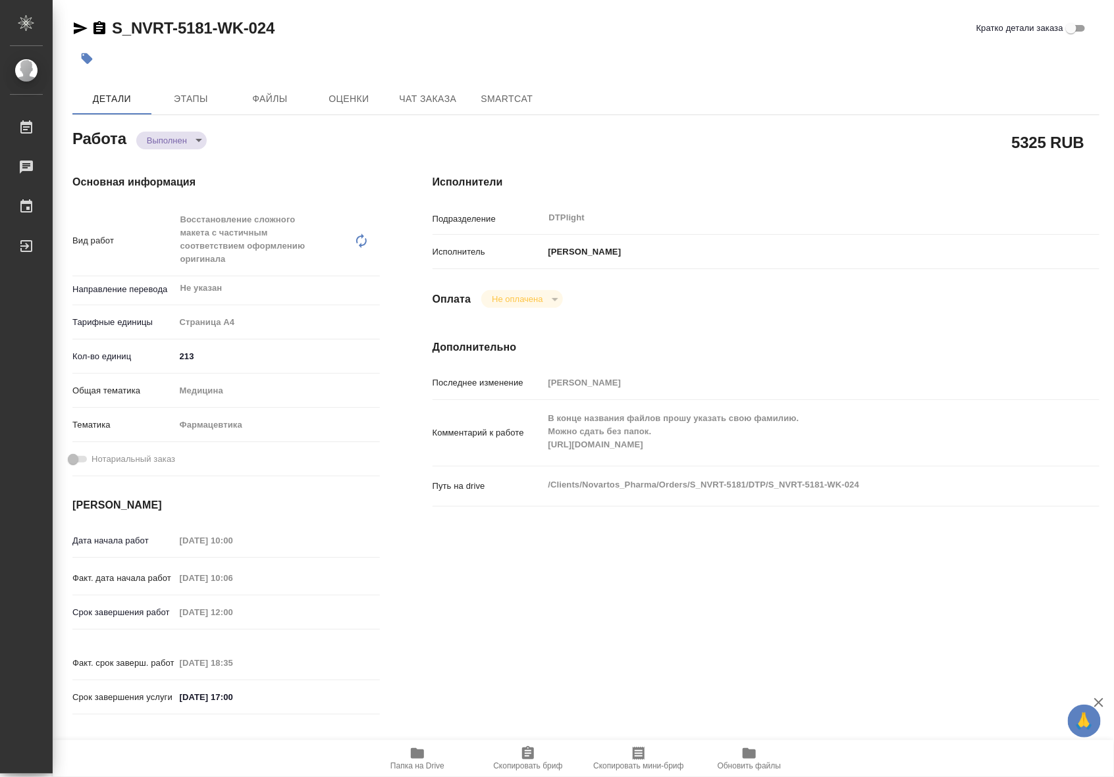
type textarea "x"
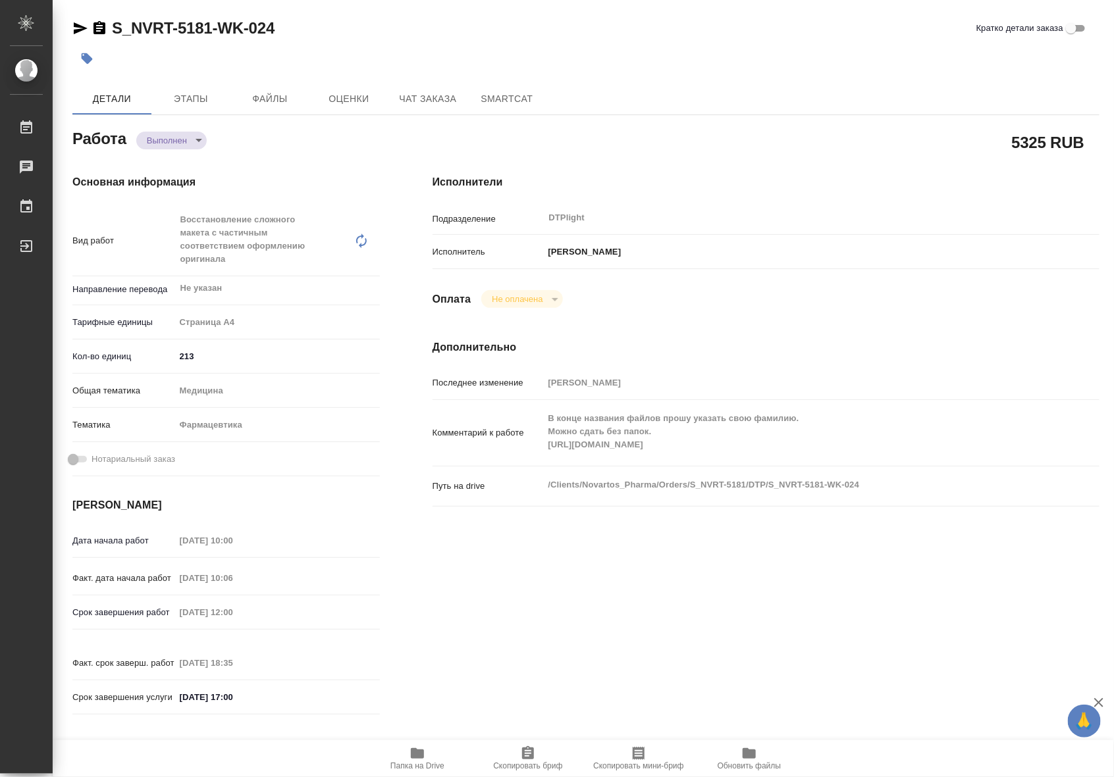
type textarea "x"
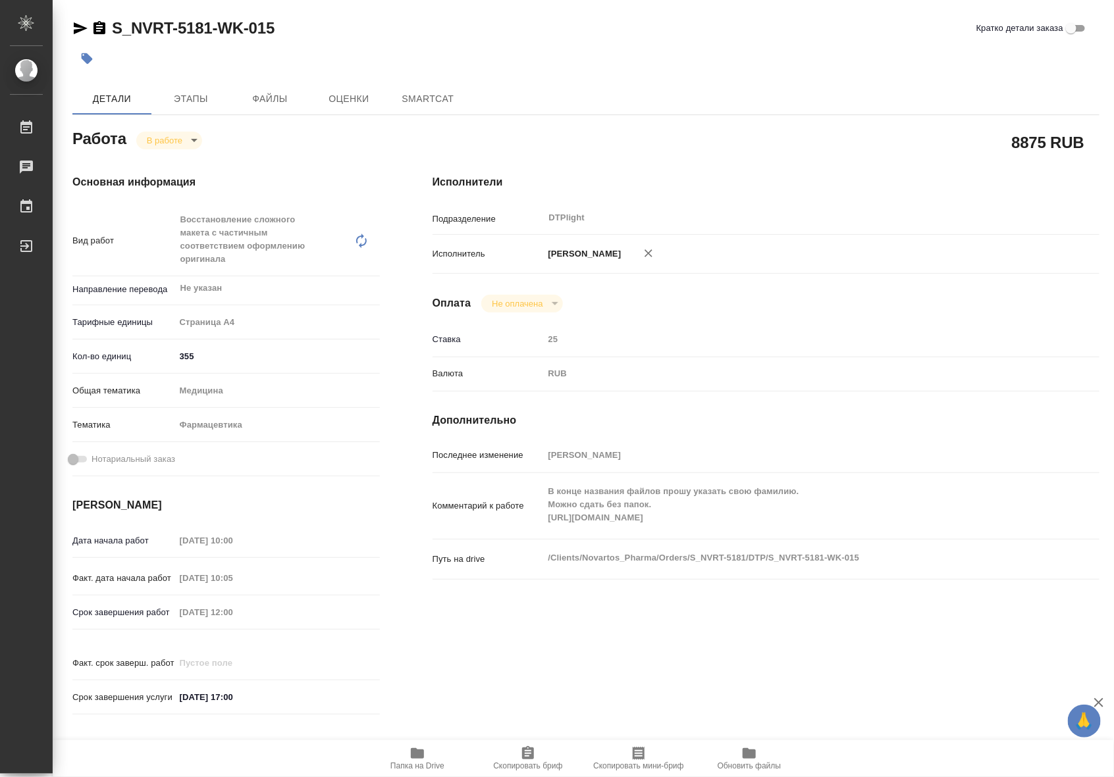
type textarea "x"
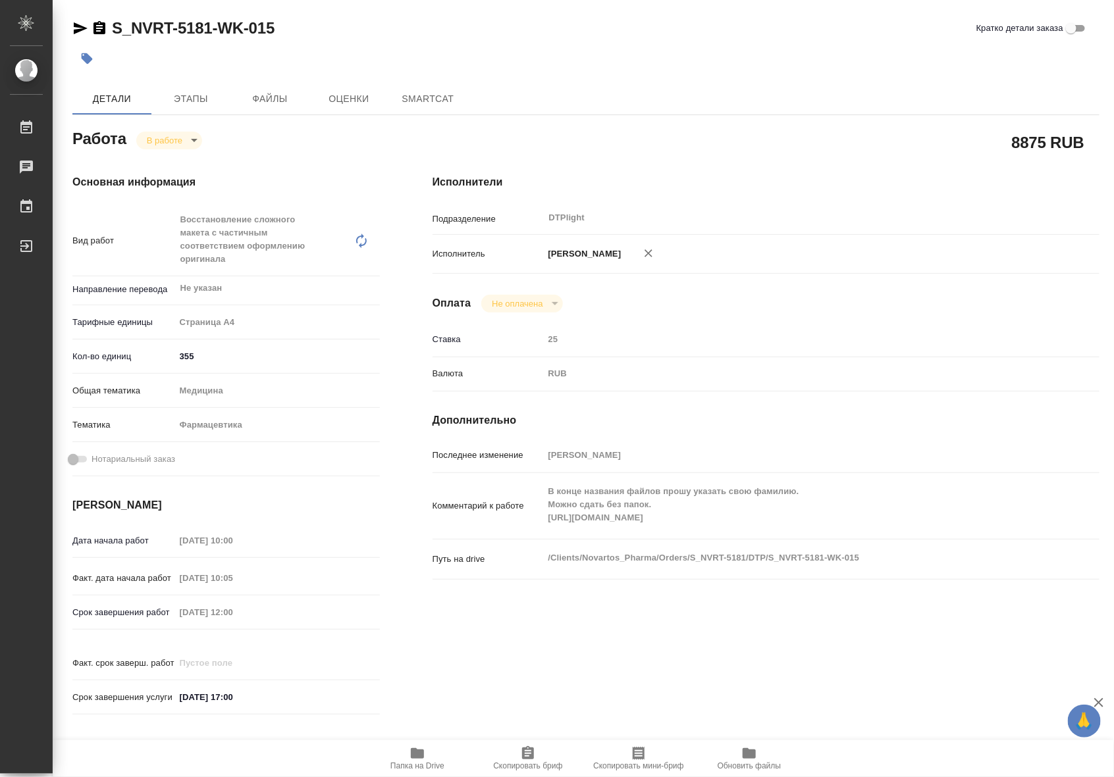
type textarea "x"
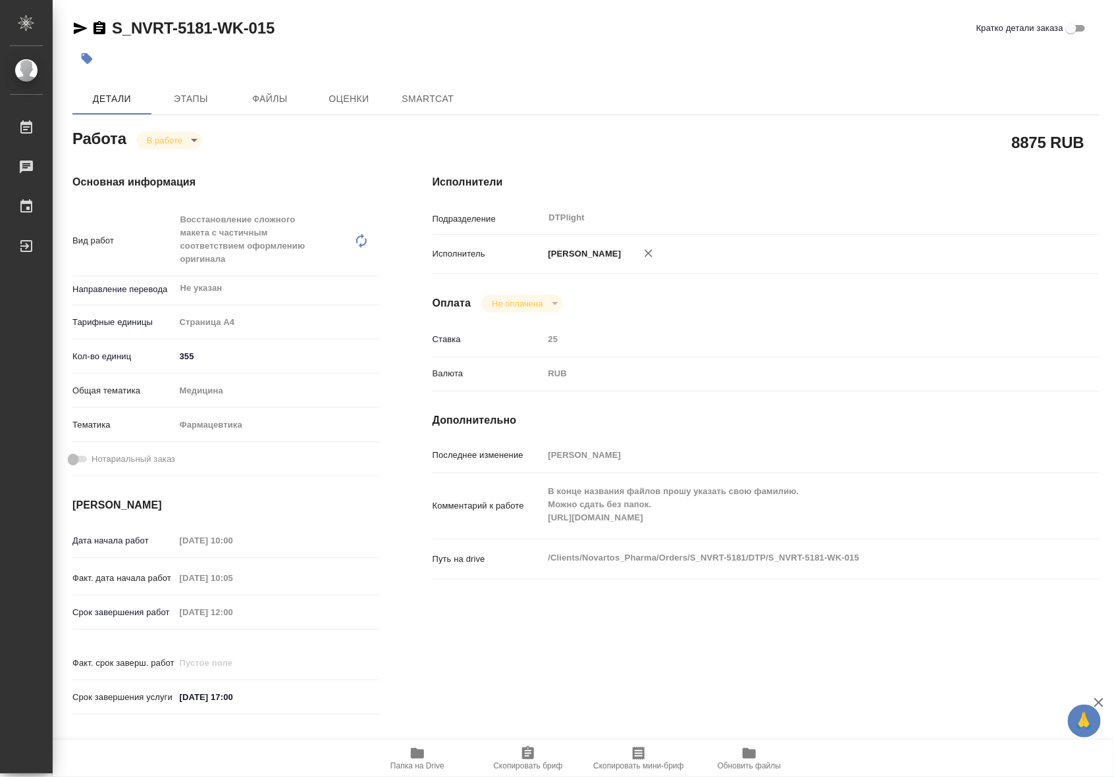
type textarea "x"
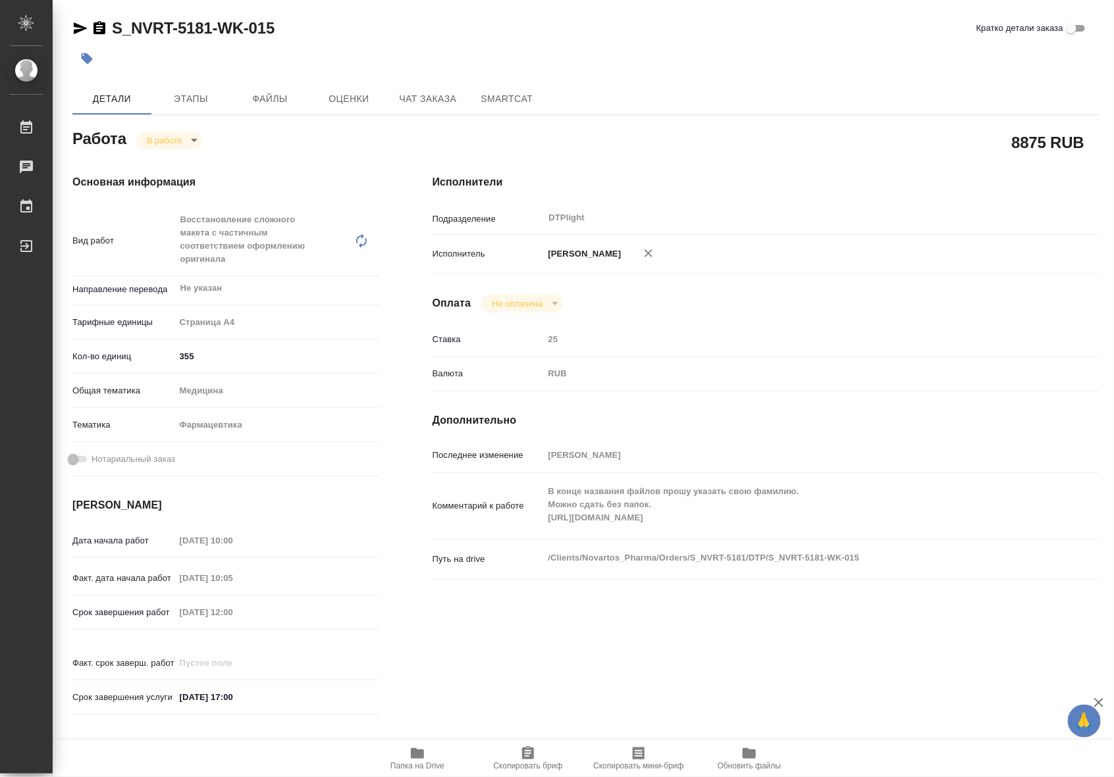
type textarea "x"
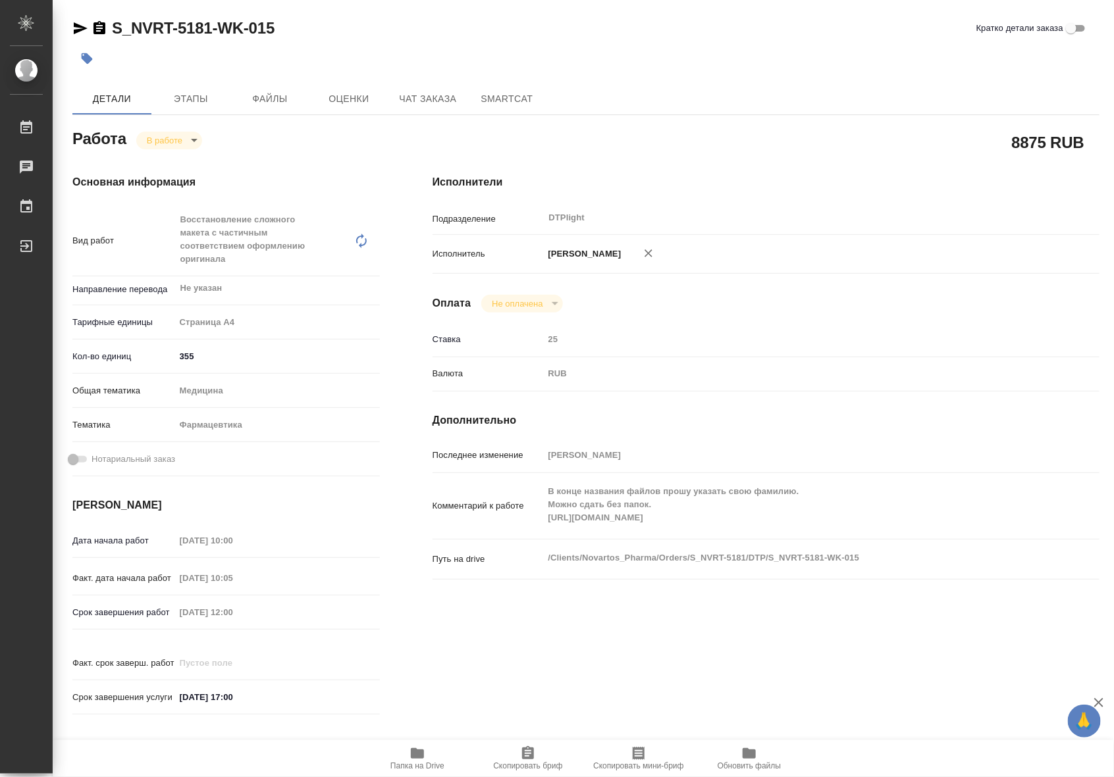
type textarea "x"
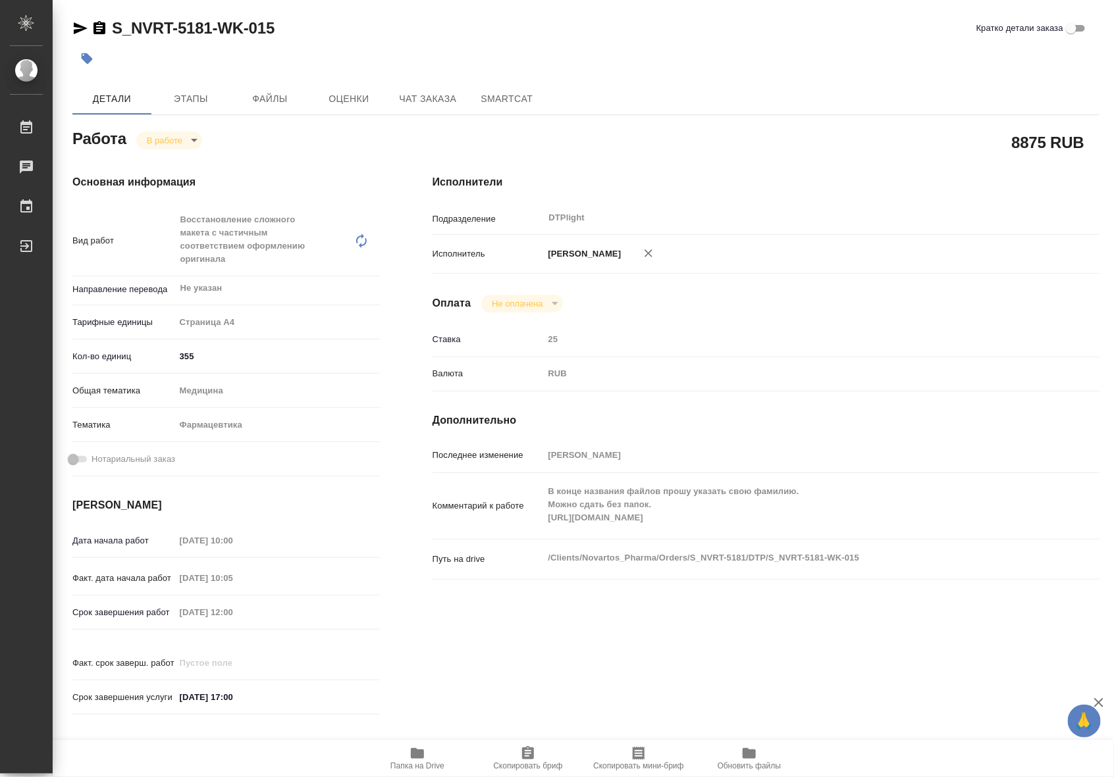
click at [411, 78] on div "S_NVRT-5181-WK-015 Кратко детали заказа Детали Этапы Файлы Оценки Чат заказа Sm…" at bounding box center [585, 572] width 1041 height 1144
click at [416, 103] on span "Чат заказа" at bounding box center [427, 99] width 63 height 16
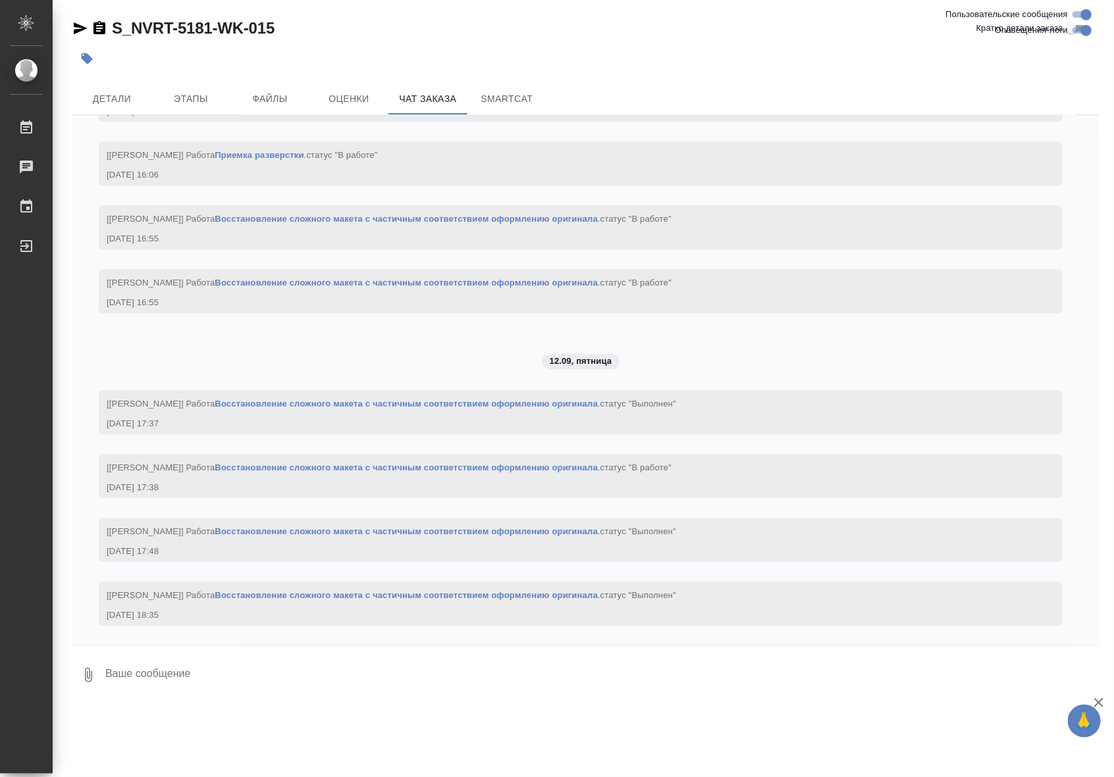
scroll to position [20359, 0]
click at [378, 593] on link "Восстановление сложного макета с частичным соответствием оформлению оригинала" at bounding box center [406, 595] width 383 height 10
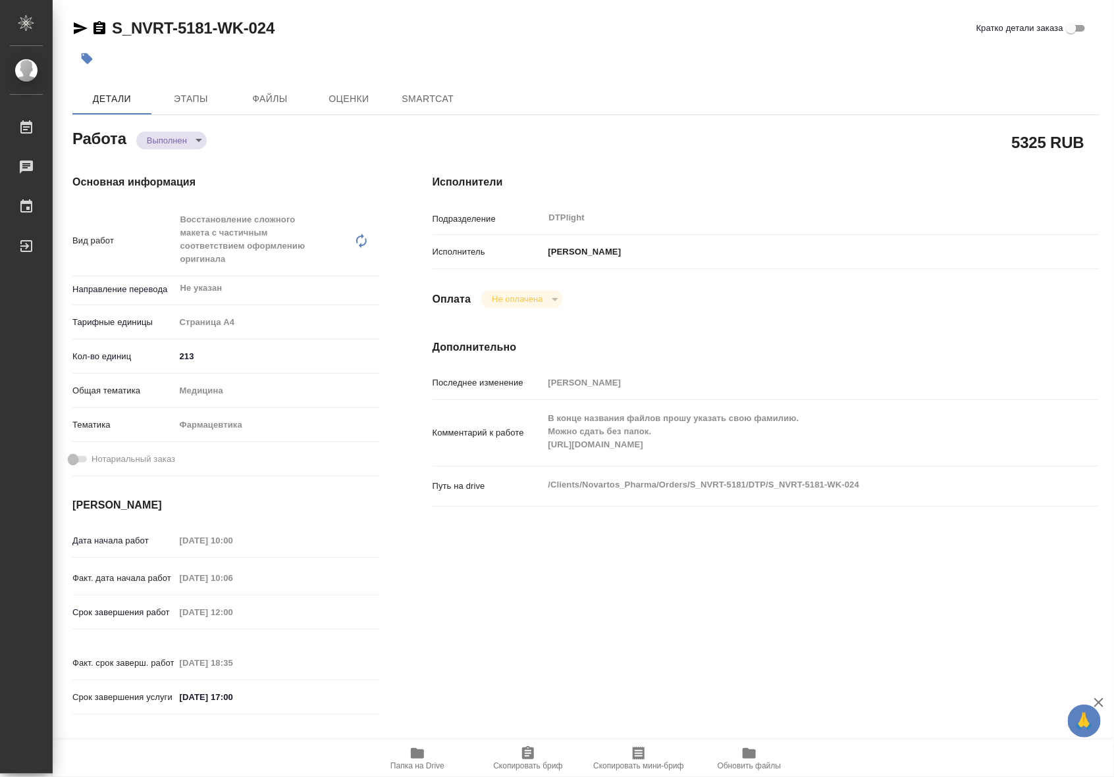
type textarea "x"
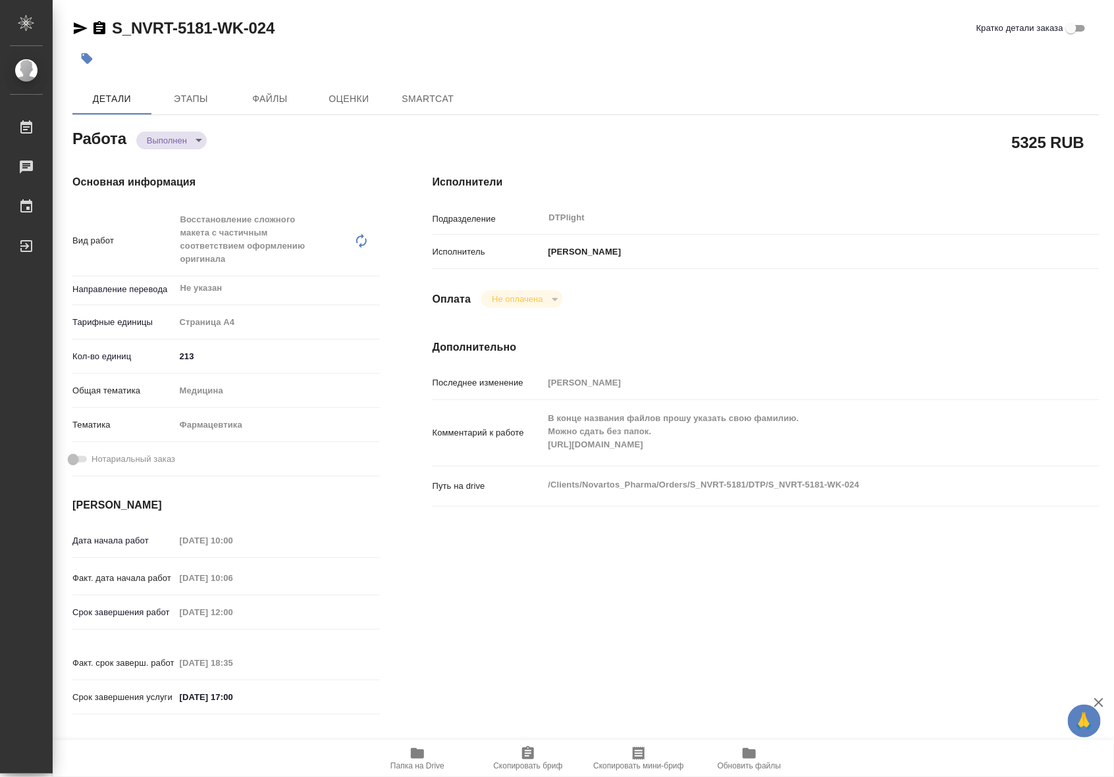
type textarea "x"
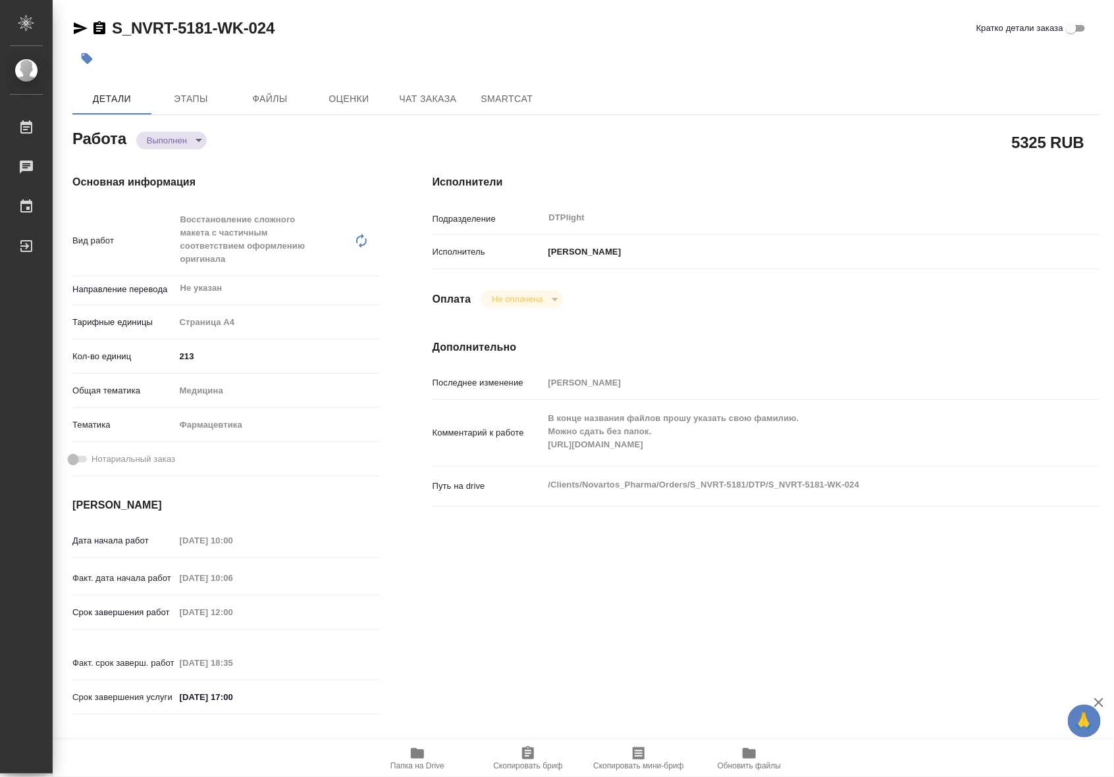
type textarea "x"
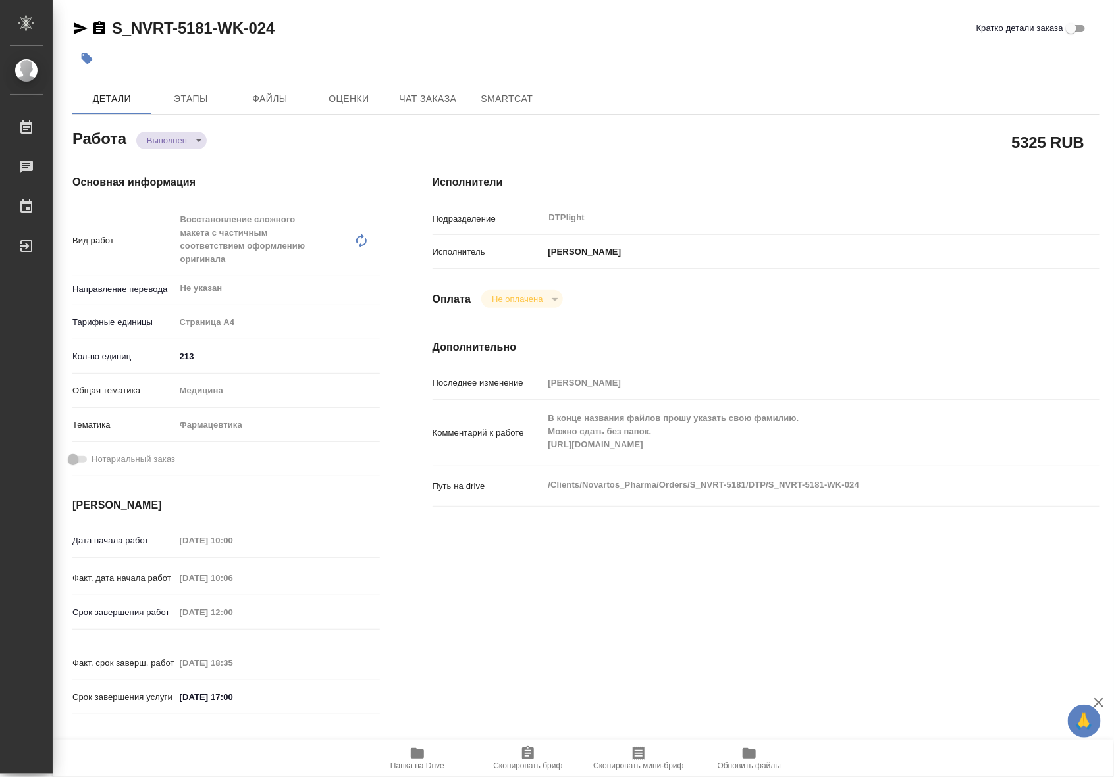
click at [421, 754] on icon "button" at bounding box center [417, 753] width 13 height 11
type textarea "x"
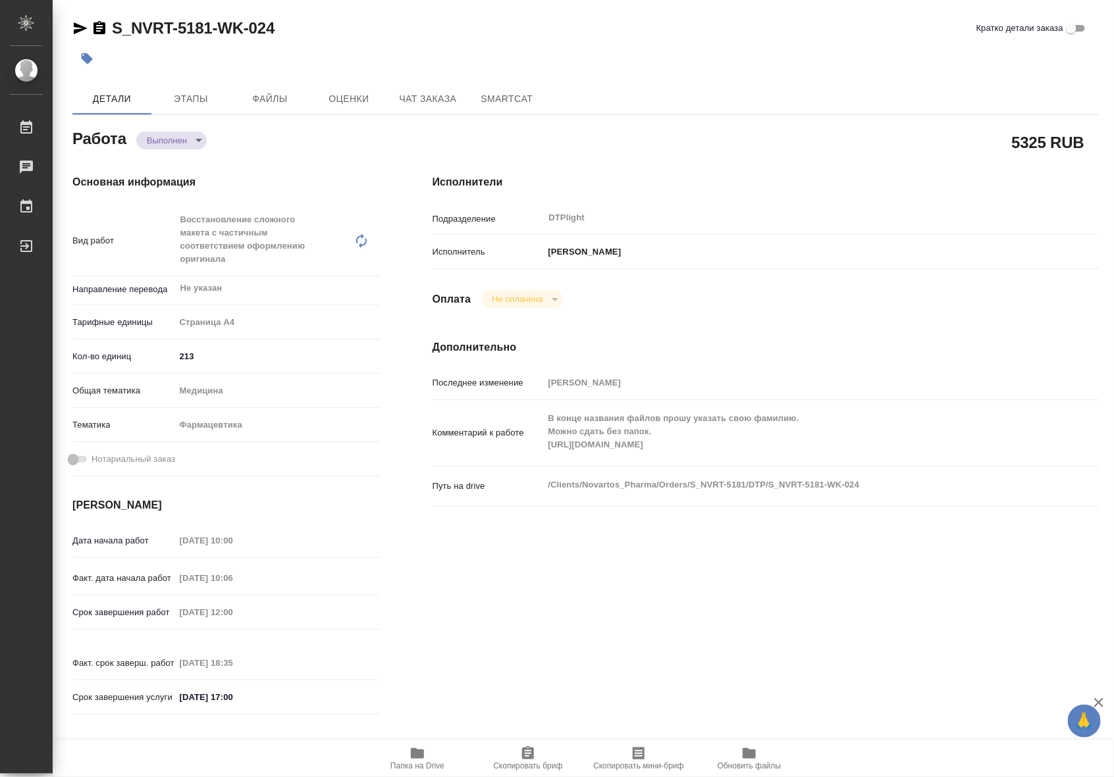
type textarea "x"
